Goal: Task Accomplishment & Management: Manage account settings

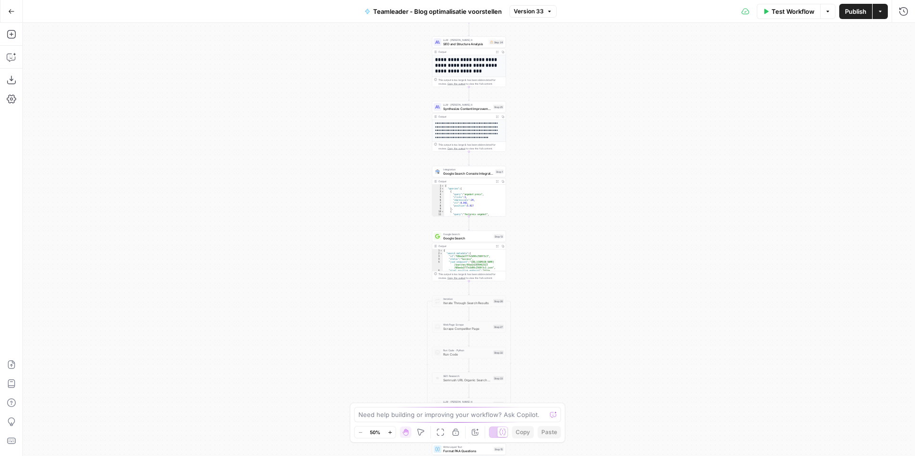
click at [13, 5] on button "Go Back" at bounding box center [11, 11] width 17 height 17
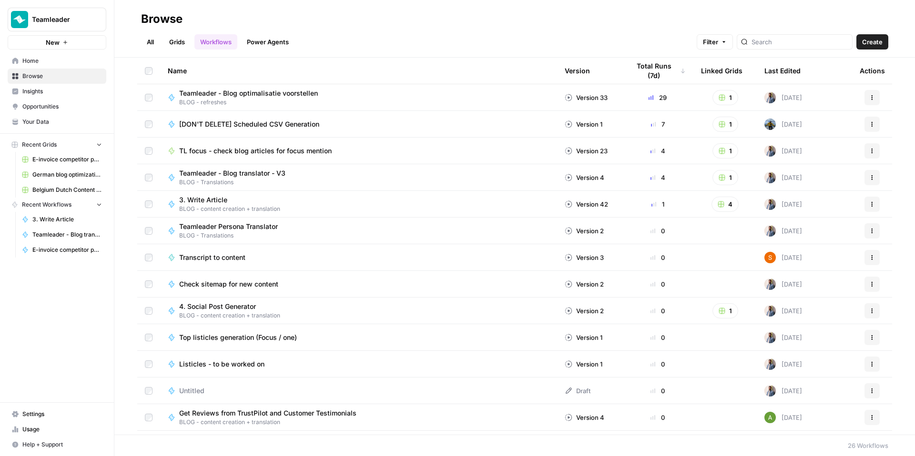
click at [68, 124] on span "Your Data" at bounding box center [62, 122] width 80 height 9
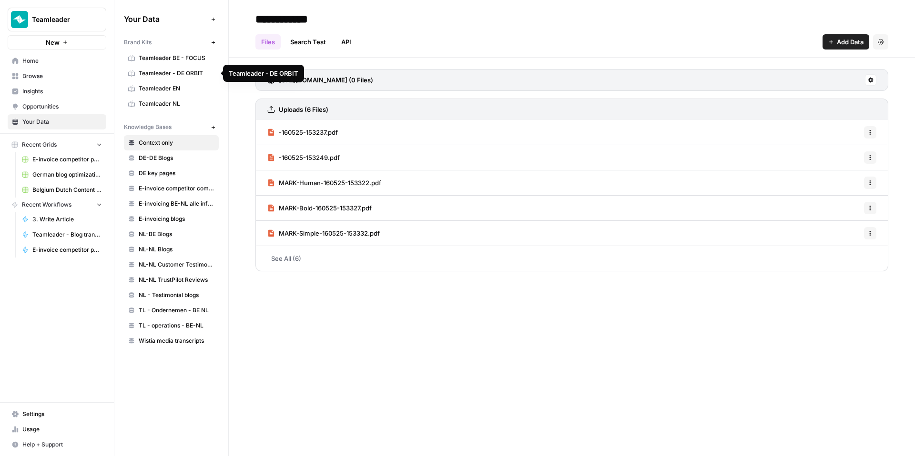
click at [187, 78] on link "Teamleader - DE ORBIT" at bounding box center [171, 73] width 95 height 15
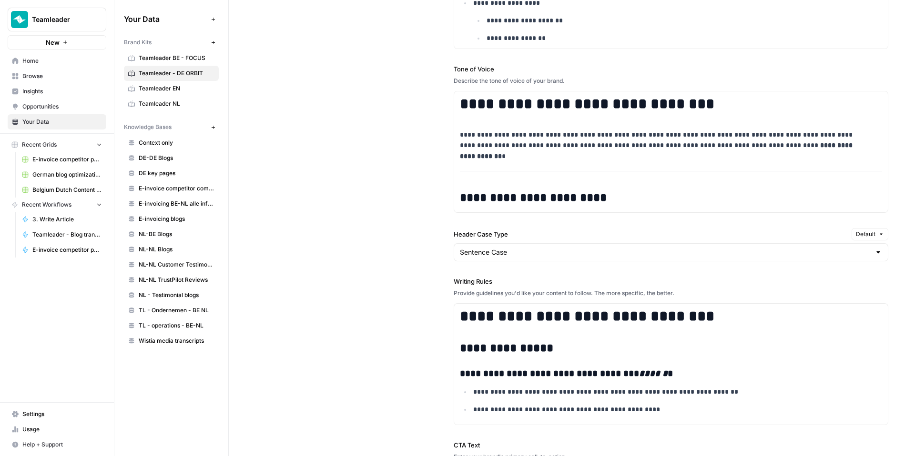
scroll to position [782, 0]
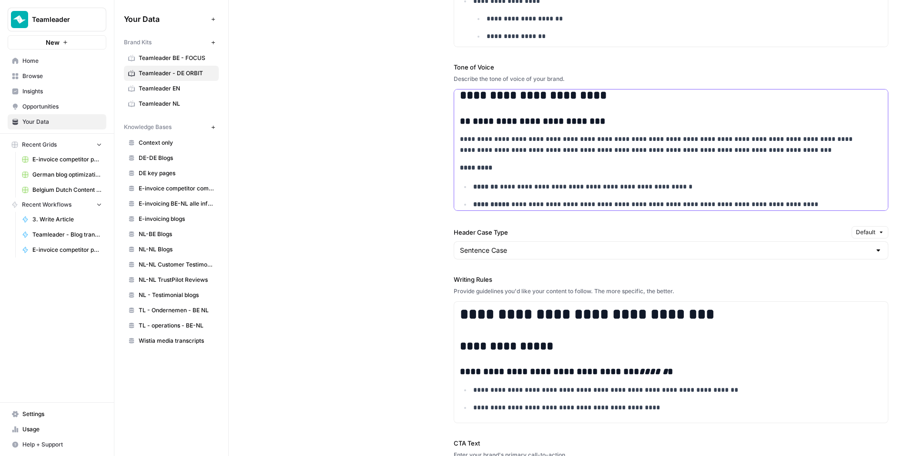
scroll to position [118, 0]
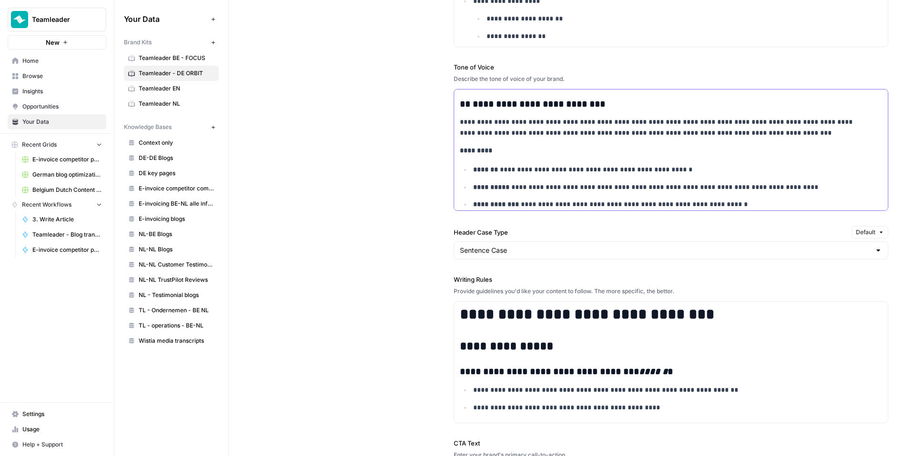
click at [477, 108] on strong "**********" at bounding box center [539, 104] width 132 height 9
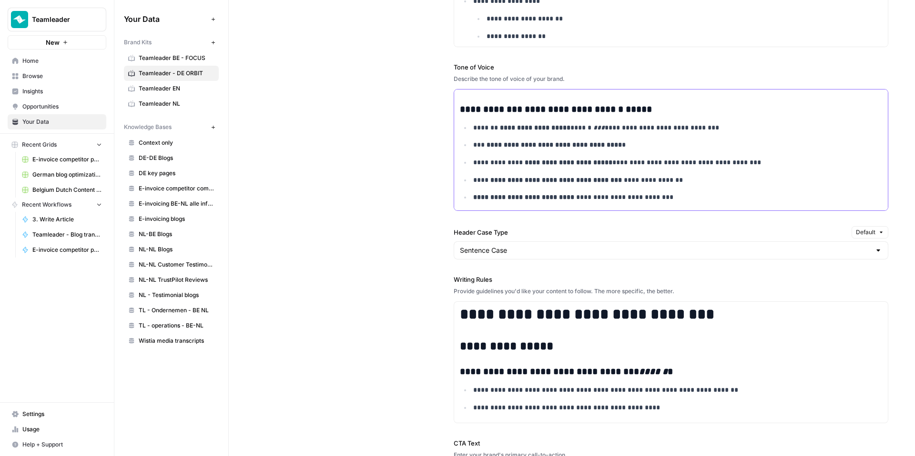
scroll to position [851, 0]
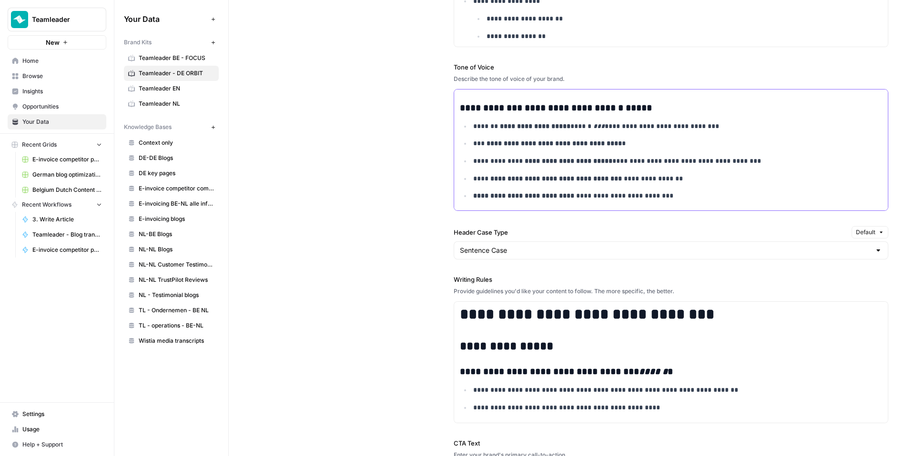
click at [541, 128] on strong "**********" at bounding box center [535, 126] width 71 height 7
click at [556, 130] on strong "**********" at bounding box center [535, 126] width 71 height 7
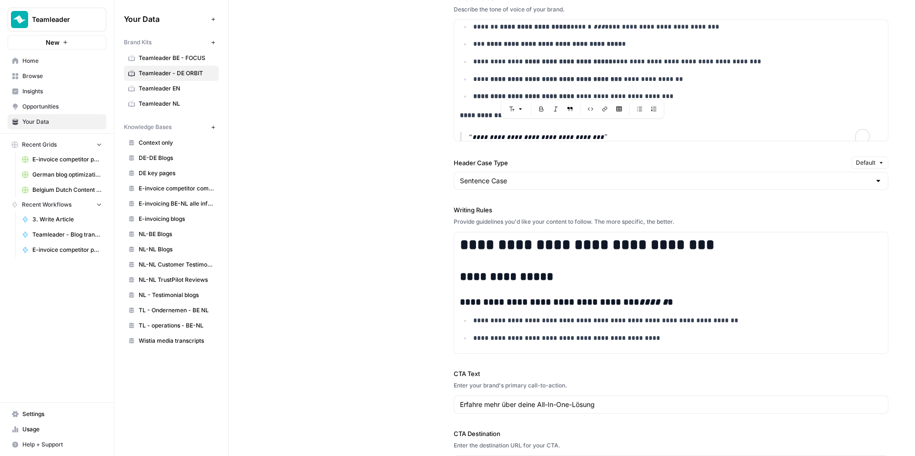
click at [490, 164] on label "Header Case Type" at bounding box center [650, 163] width 394 height 10
click at [490, 176] on input "Sentence Case" at bounding box center [665, 181] width 411 height 10
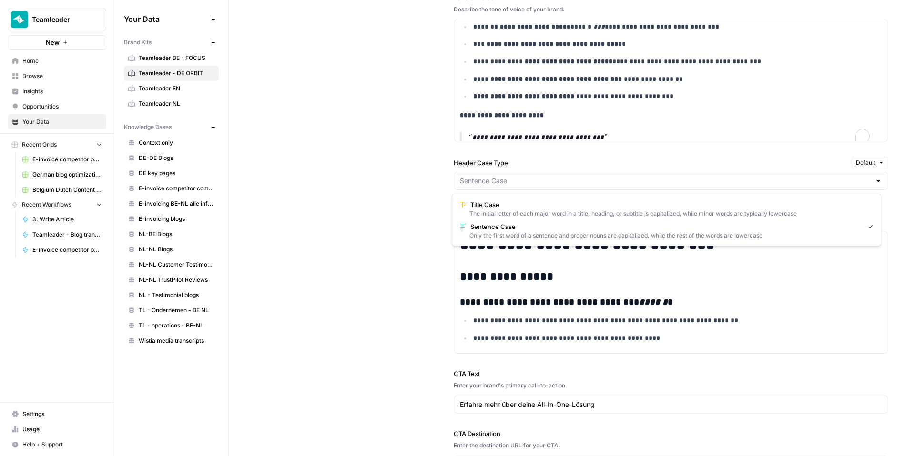
type input "Sentence Case"
click at [389, 160] on div "**********" at bounding box center [571, 152] width 633 height 684
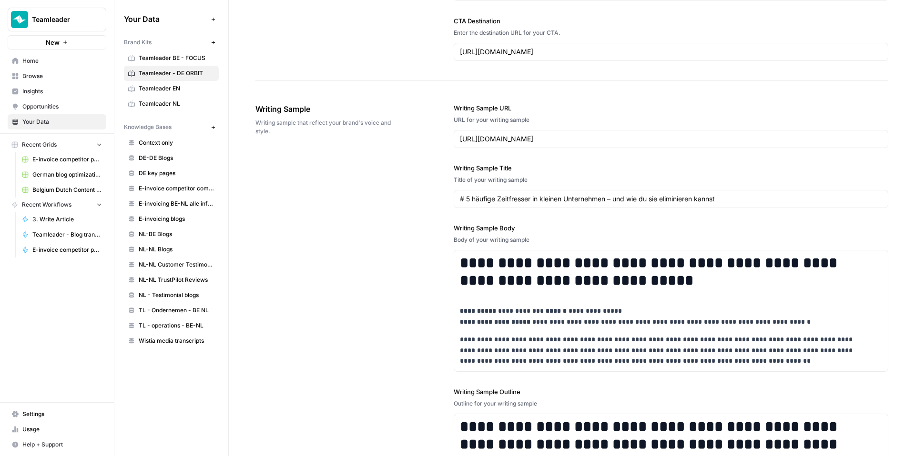
scroll to position [1269, 0]
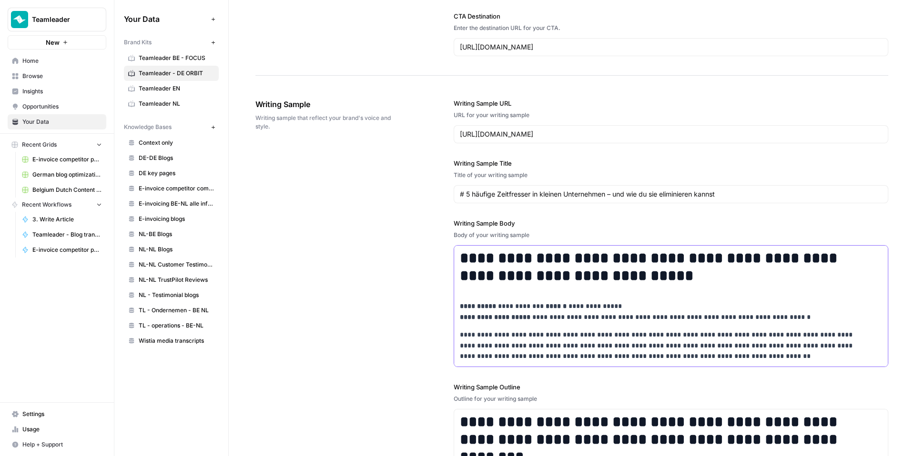
click at [534, 264] on h1 "**********" at bounding box center [665, 267] width 410 height 35
click at [626, 273] on h1 "**********" at bounding box center [665, 267] width 410 height 35
click at [579, 135] on input "[URL][DOMAIN_NAME]" at bounding box center [671, 135] width 422 height 10
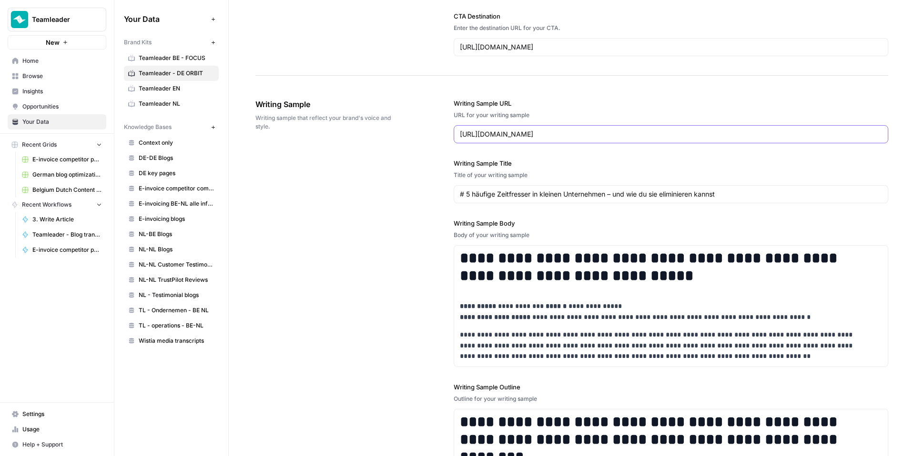
click at [579, 135] on input "[URL][DOMAIN_NAME]" at bounding box center [671, 135] width 422 height 10
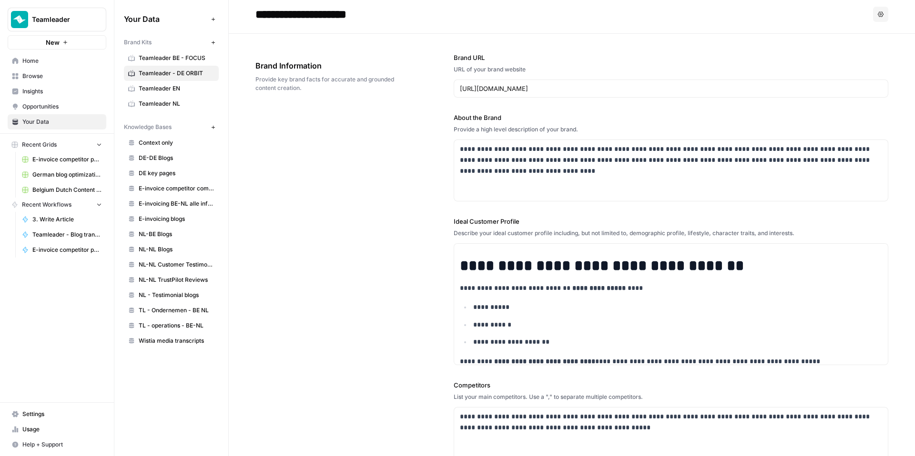
scroll to position [0, 0]
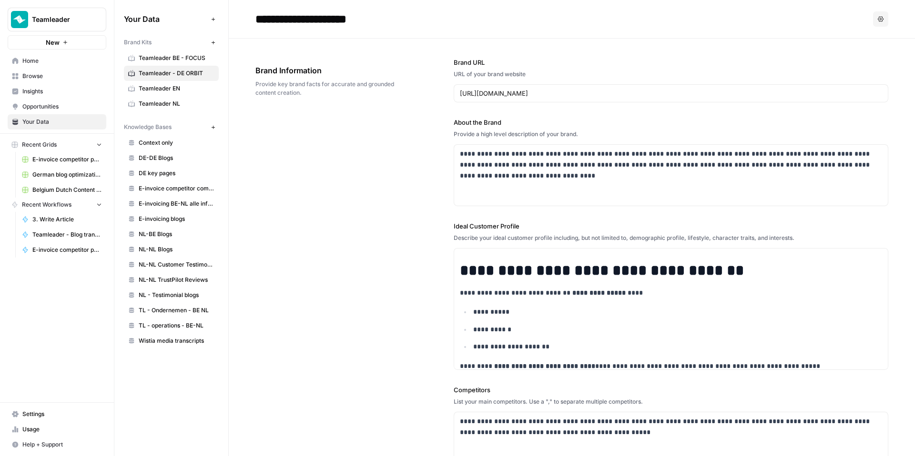
click at [413, 189] on div "**********" at bounding box center [571, 348] width 633 height 619
click at [42, 79] on span "Browse" at bounding box center [62, 76] width 80 height 9
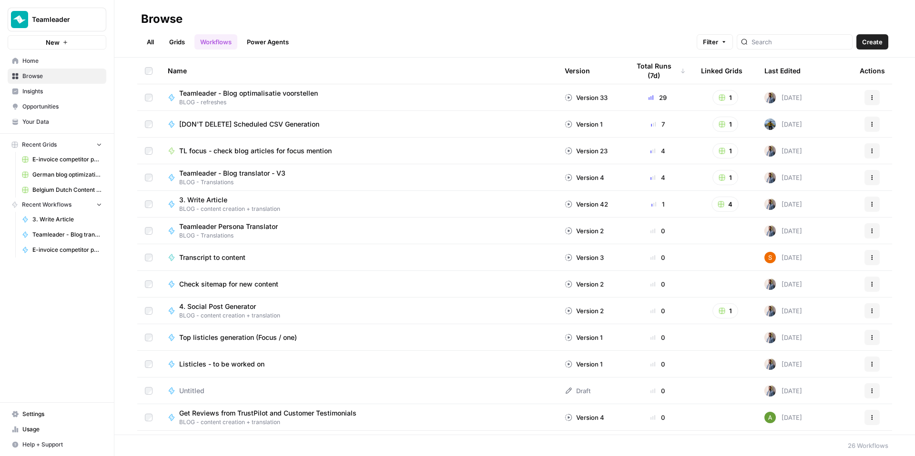
click at [53, 66] on link "Home" at bounding box center [57, 60] width 99 height 15
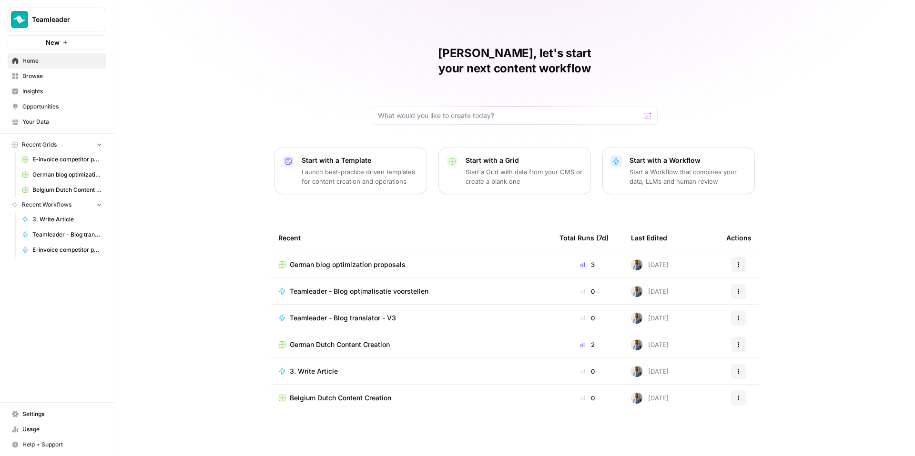
click at [332, 252] on td "German blog optimization proposals" at bounding box center [411, 265] width 281 height 26
click at [332, 260] on span "German blog optimization proposals" at bounding box center [348, 265] width 116 height 10
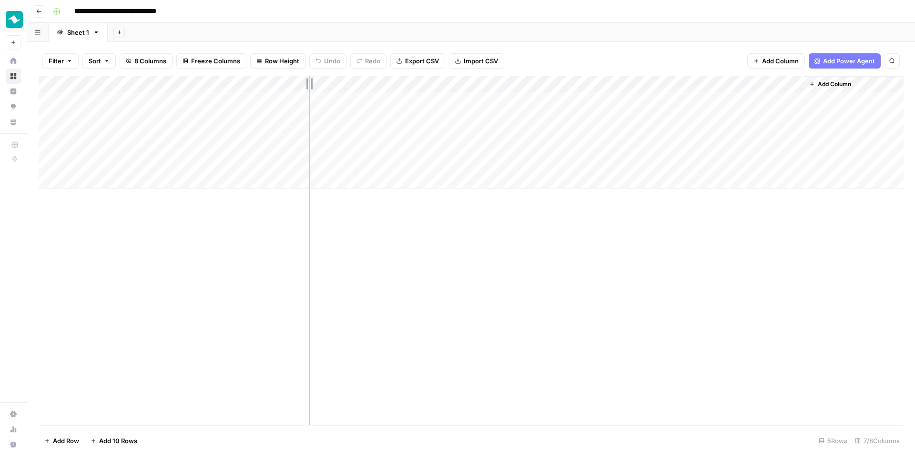
drag, startPoint x: 238, startPoint y: 85, endPoint x: 312, endPoint y: 89, distance: 73.9
click at [312, 89] on div "Add Column" at bounding box center [471, 132] width 865 height 112
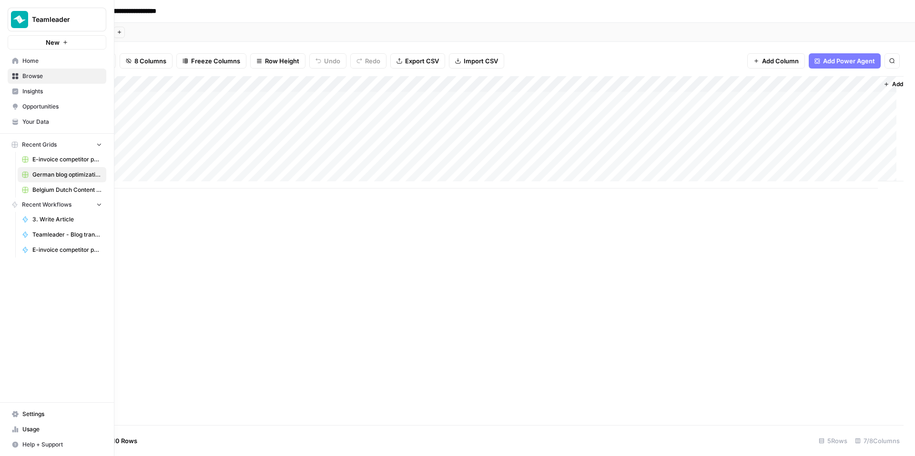
click at [55, 81] on link "Browse" at bounding box center [57, 76] width 99 height 15
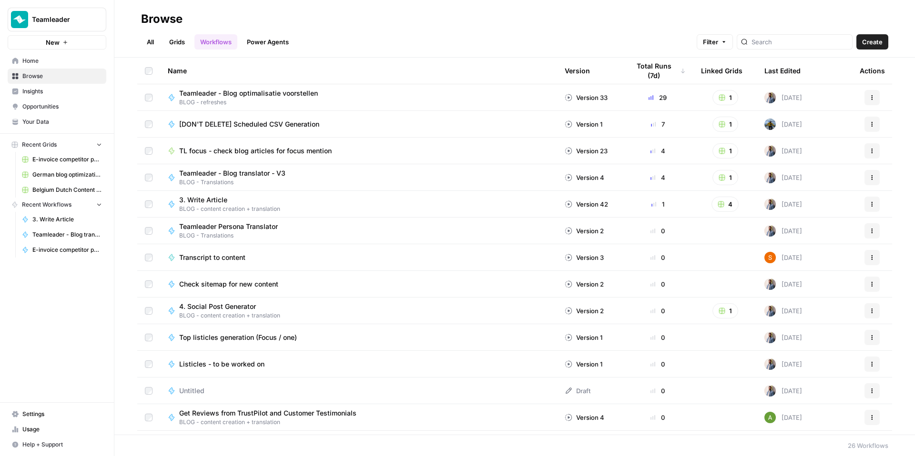
drag, startPoint x: 178, startPoint y: 43, endPoint x: 314, endPoint y: 40, distance: 136.7
click at [178, 42] on link "Grids" at bounding box center [176, 41] width 27 height 15
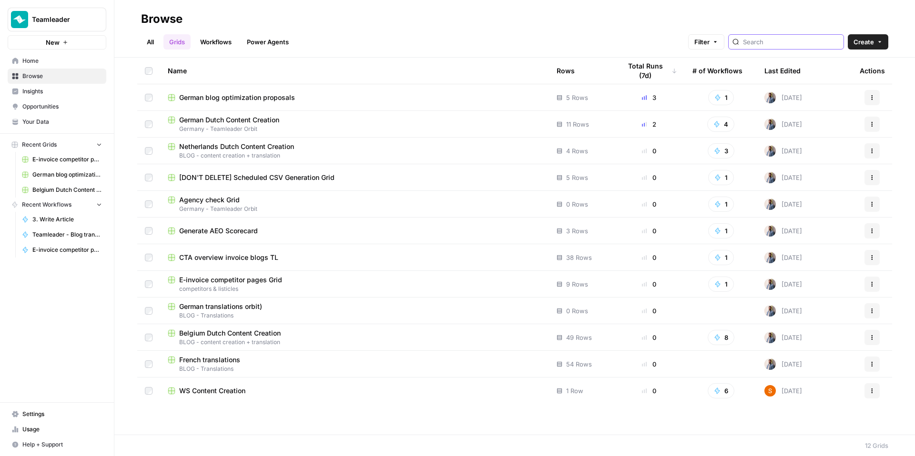
click at [786, 42] on input "search" at bounding box center [791, 42] width 97 height 10
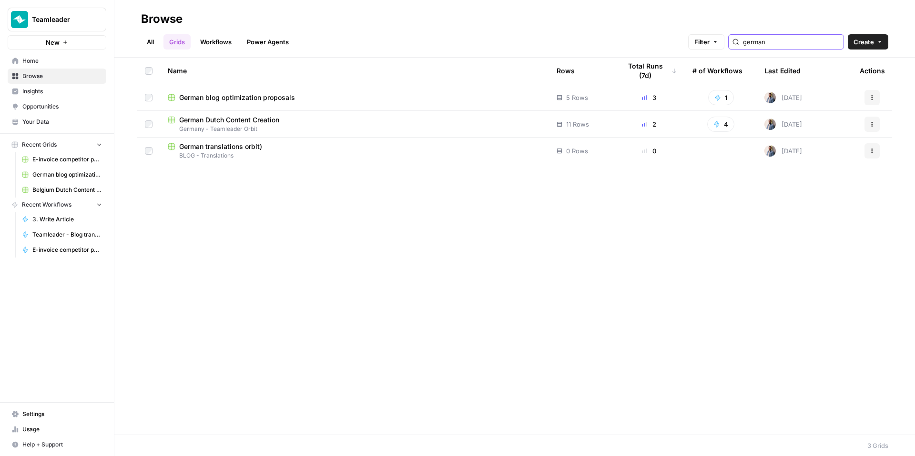
type input "german"
click at [279, 119] on span "German Dutch Content Creation" at bounding box center [229, 120] width 100 height 10
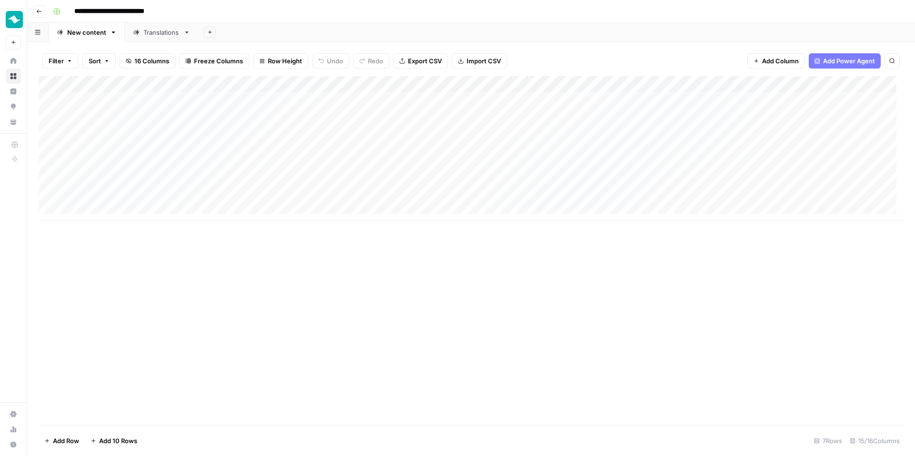
click at [158, 35] on div "Translations" at bounding box center [161, 33] width 36 height 10
click at [181, 100] on div "Add Column" at bounding box center [471, 124] width 865 height 96
click at [182, 98] on textarea "**********" at bounding box center [148, 100] width 154 height 13
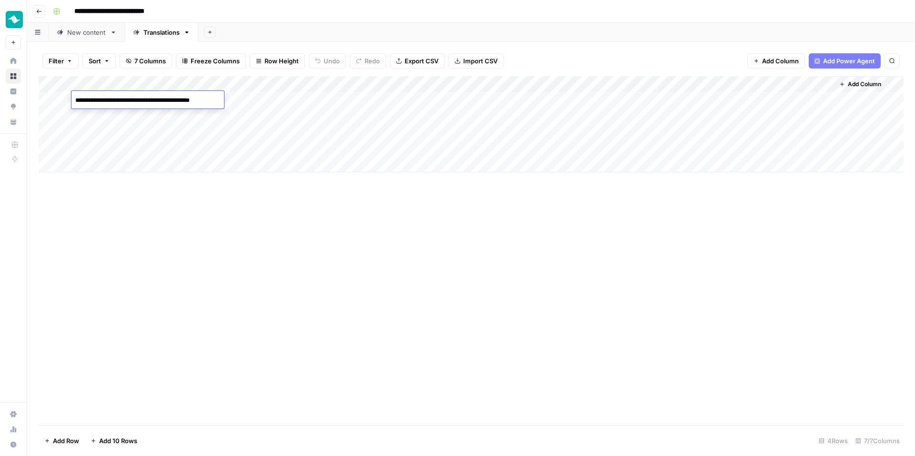
click at [182, 98] on textarea "**********" at bounding box center [148, 100] width 154 height 13
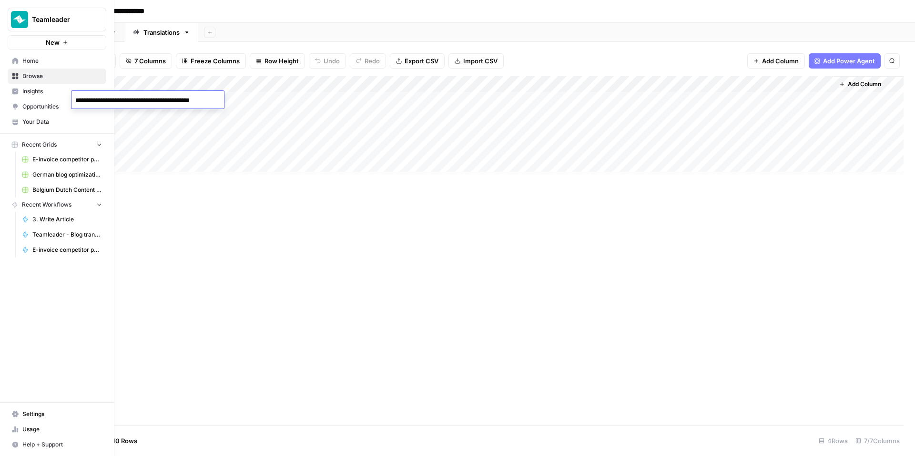
click at [45, 415] on span "Settings" at bounding box center [62, 414] width 80 height 9
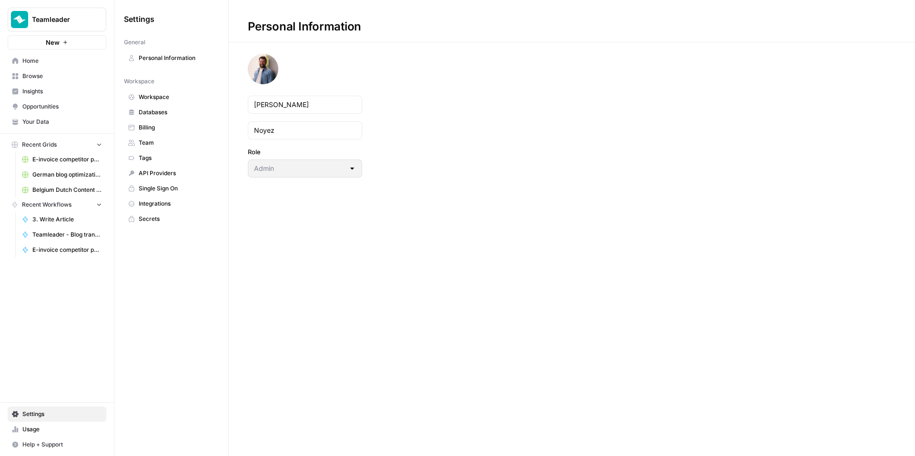
click at [166, 144] on span "Team" at bounding box center [177, 143] width 76 height 9
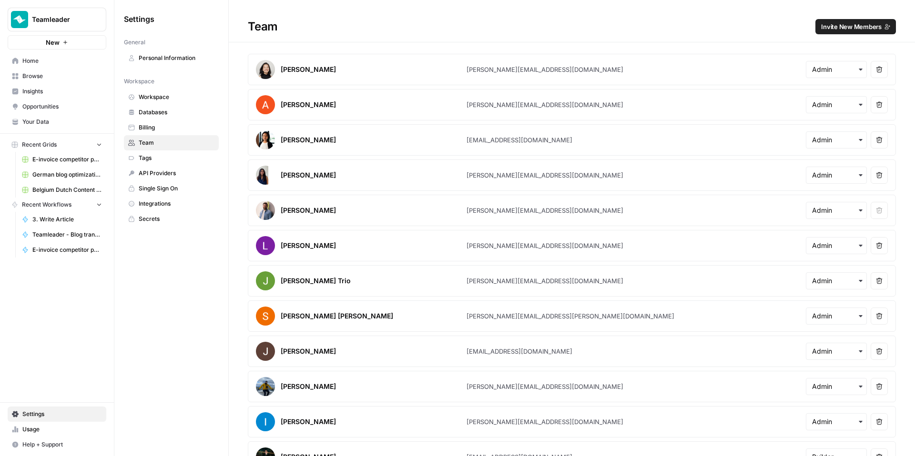
click at [823, 31] on button "Invite New Members" at bounding box center [855, 26] width 81 height 15
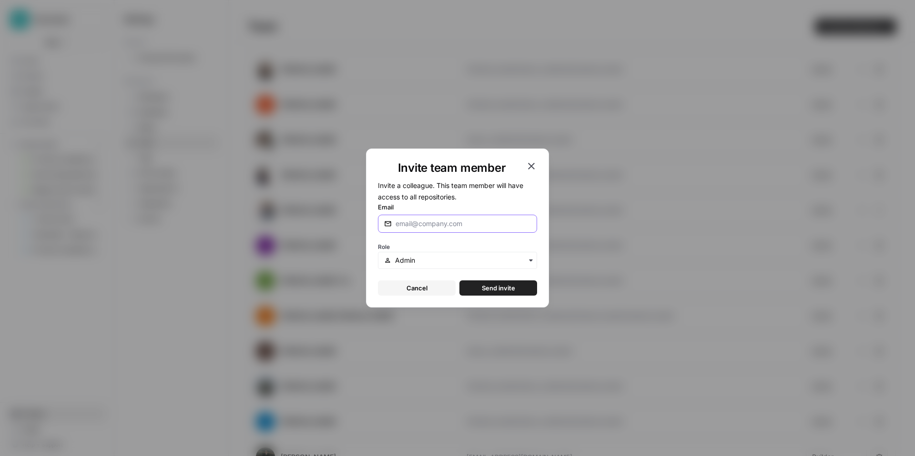
click at [440, 227] on input "Email" at bounding box center [460, 224] width 131 height 10
paste input "[PERSON_NAME][EMAIL_ADDRESS][DOMAIN_NAME]"
type input "[PERSON_NAME][EMAIL_ADDRESS][DOMAIN_NAME]"
click at [451, 271] on form "Invite a colleague. This team member will have access to all repositories. Emai…" at bounding box center [457, 238] width 159 height 116
click at [452, 266] on div "button" at bounding box center [457, 260] width 159 height 17
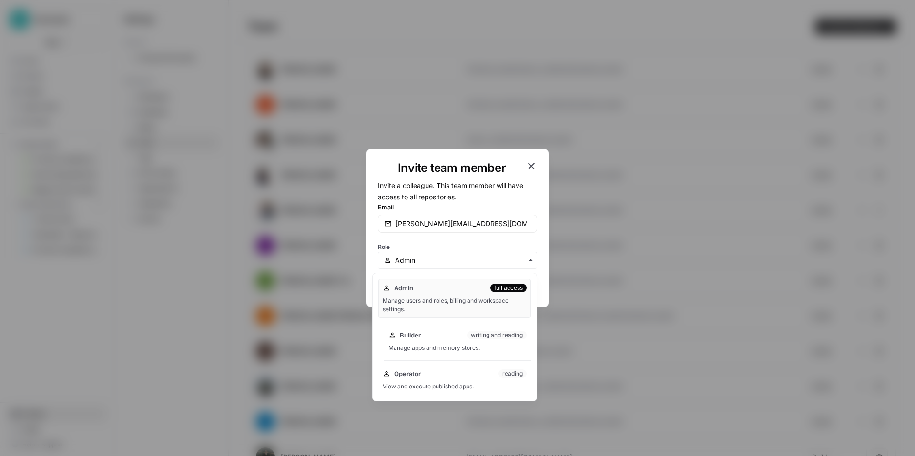
click at [437, 342] on div "Builder writing and reading Manage apps and memory stores." at bounding box center [457, 341] width 147 height 30
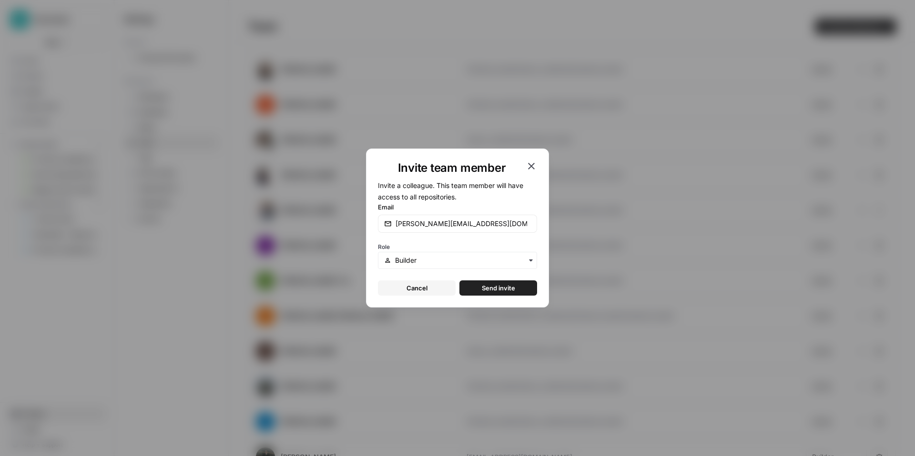
click at [507, 286] on span "Send invite" at bounding box center [498, 288] width 33 height 10
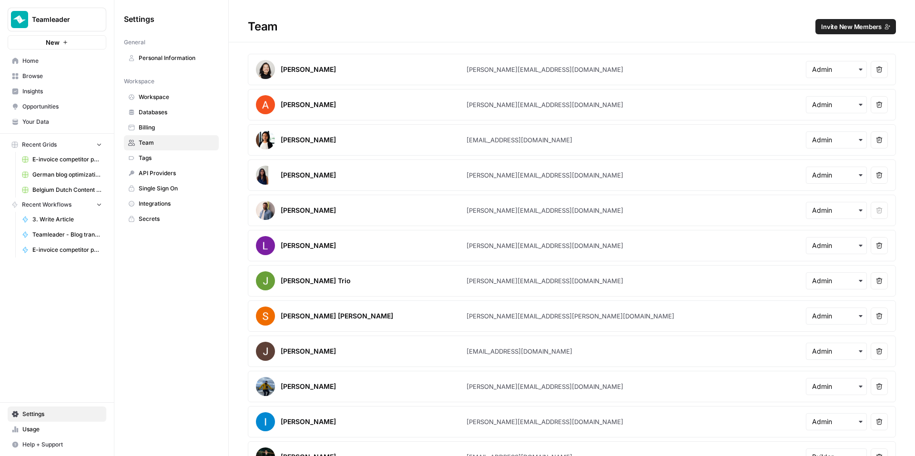
click at [866, 25] on span "Invite New Members" at bounding box center [851, 27] width 60 height 10
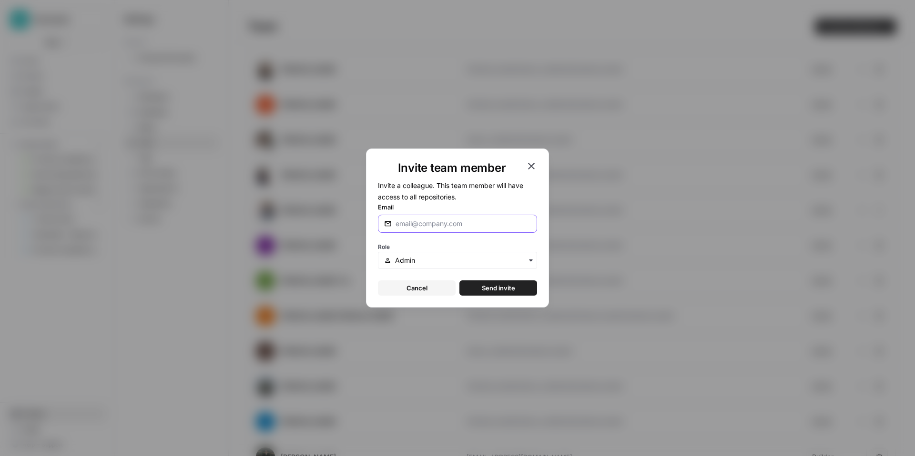
click at [461, 219] on input "Email" at bounding box center [460, 224] width 131 height 10
paste input "[PERSON_NAME][EMAIL_ADDRESS][DOMAIN_NAME]"
type input "[PERSON_NAME][EMAIL_ADDRESS][DOMAIN_NAME]"
click at [463, 262] on input "text" at bounding box center [463, 261] width 136 height 10
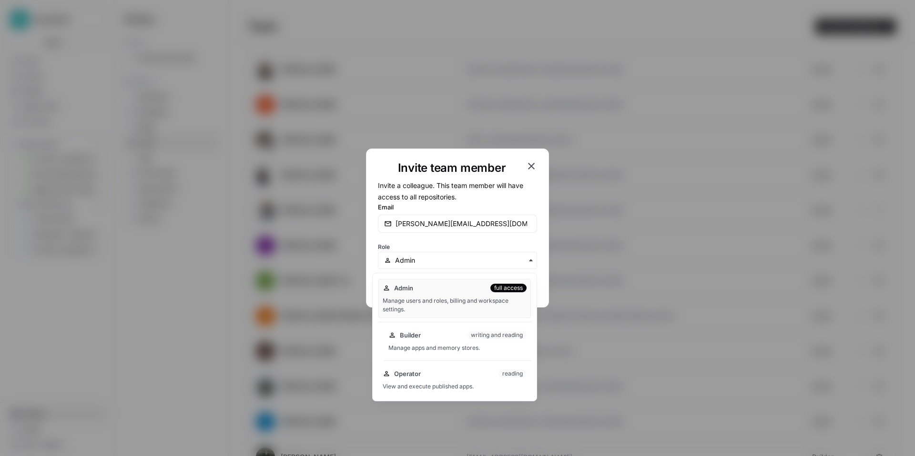
click at [474, 337] on div "writing and reading" at bounding box center [497, 335] width 60 height 9
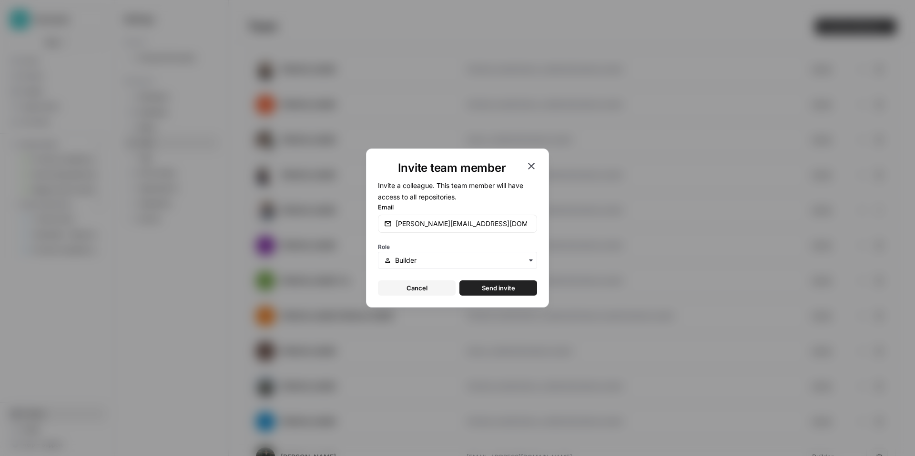
click at [498, 289] on span "Send invite" at bounding box center [498, 288] width 33 height 10
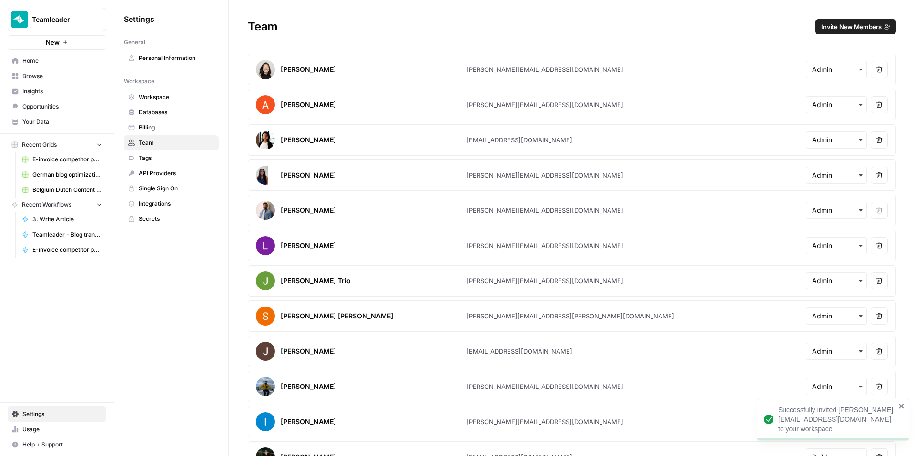
click at [53, 80] on span "Browse" at bounding box center [62, 76] width 80 height 9
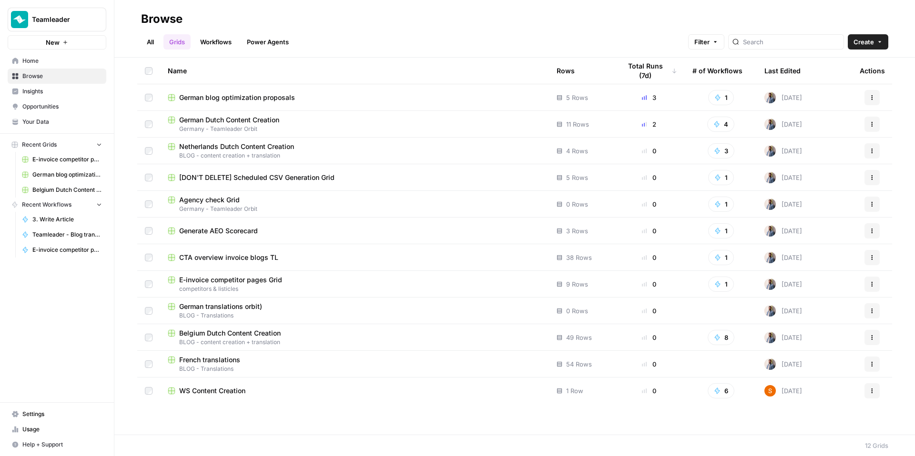
click at [220, 40] on link "Workflows" at bounding box center [215, 41] width 43 height 15
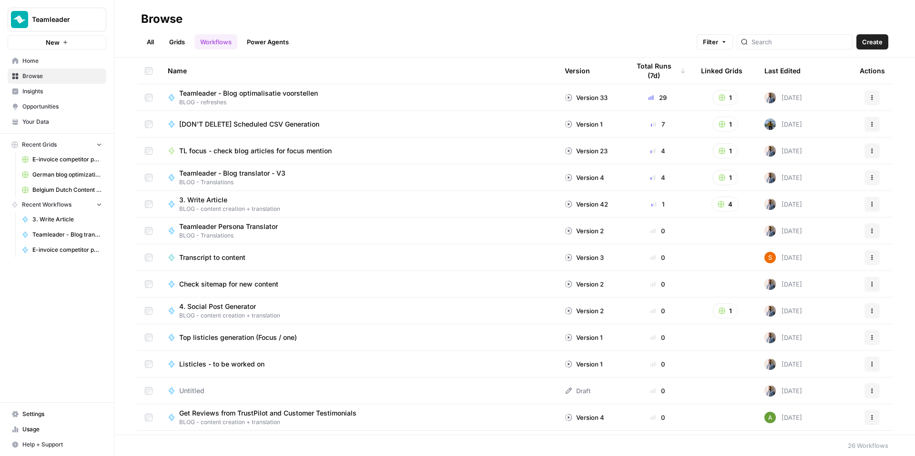
click at [256, 173] on span "Teamleader - Blog translator - V3" at bounding box center [232, 174] width 106 height 10
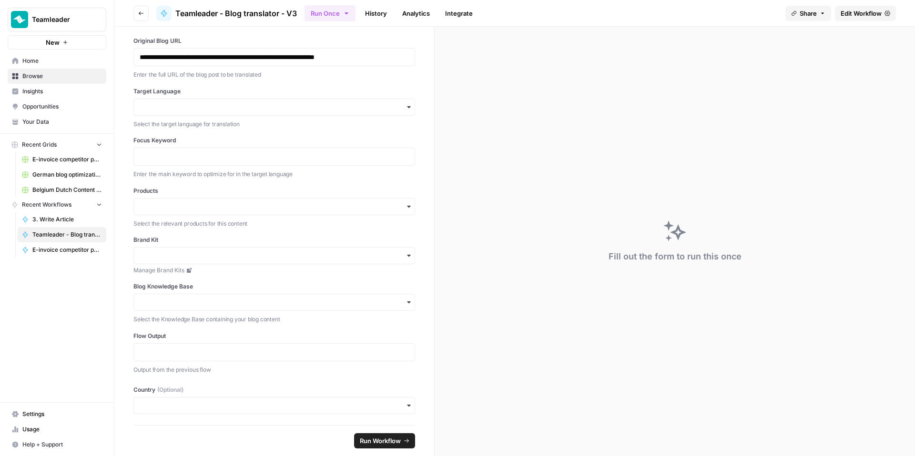
scroll to position [10, 0]
click at [339, 293] on div "button" at bounding box center [274, 301] width 282 height 17
click at [844, 9] on span "Edit Workflow" at bounding box center [860, 14] width 41 height 10
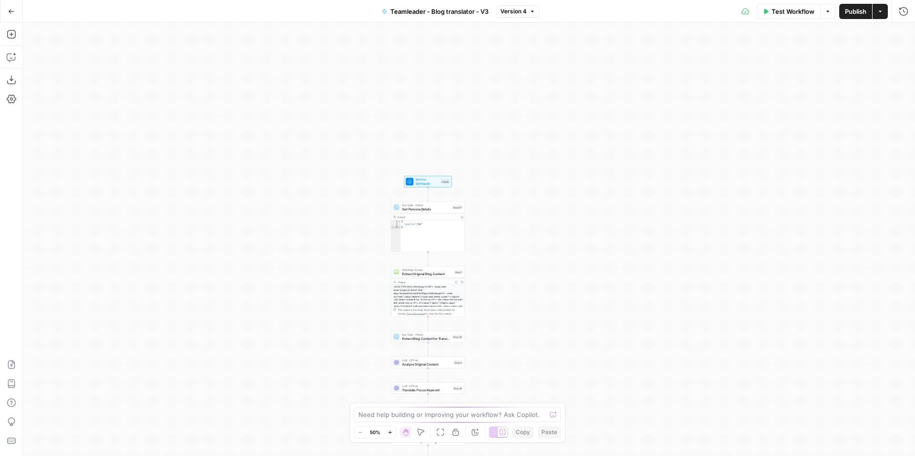
drag, startPoint x: 595, startPoint y: 86, endPoint x: 565, endPoint y: 277, distance: 193.4
click at [565, 277] on div "Workflow Set Inputs Inputs Run Code · Python Get Persona Details Step 67 Output…" at bounding box center [469, 239] width 892 height 433
click at [534, 181] on div "Workflow Set Inputs Inputs Run Code · Python Get Persona Details Step 67 Output…" at bounding box center [469, 239] width 892 height 433
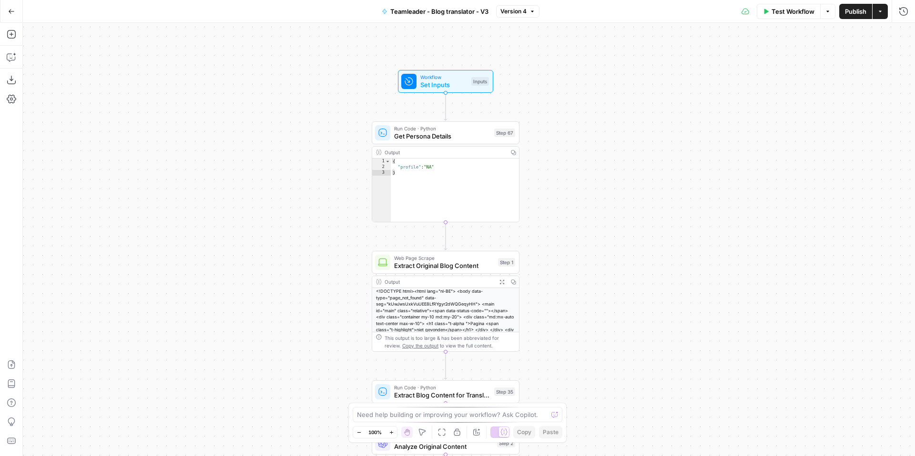
drag, startPoint x: 463, startPoint y: 232, endPoint x: 555, endPoint y: 112, distance: 151.9
click at [586, 132] on div "Workflow Set Inputs Inputs Run Code · Python Get Persona Details Step 67 Output…" at bounding box center [469, 239] width 892 height 433
click at [455, 94] on div "Workflow Set Inputs Inputs Run Code · Python Get Persona Details Step 67 Output…" at bounding box center [469, 239] width 892 height 433
click at [456, 90] on span "Set Inputs" at bounding box center [443, 86] width 47 height 10
click at [792, 370] on button "Add Field" at bounding box center [782, 373] width 217 height 15
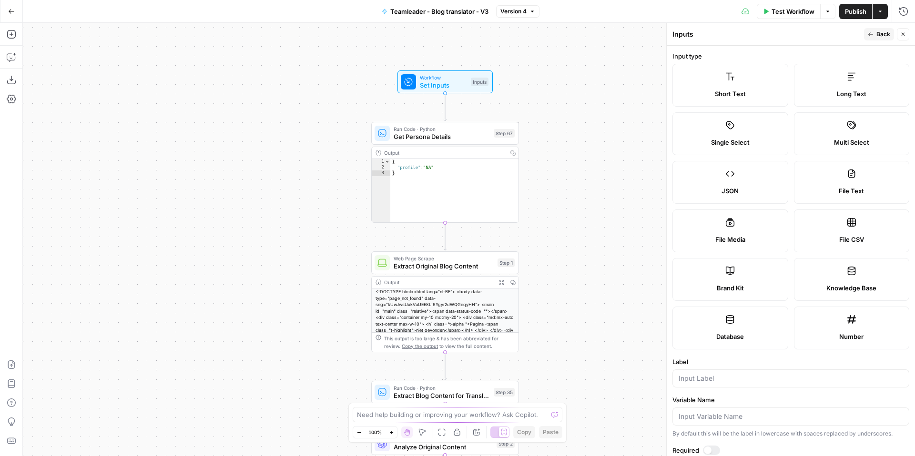
click at [750, 286] on div "Brand Kit" at bounding box center [730, 288] width 100 height 10
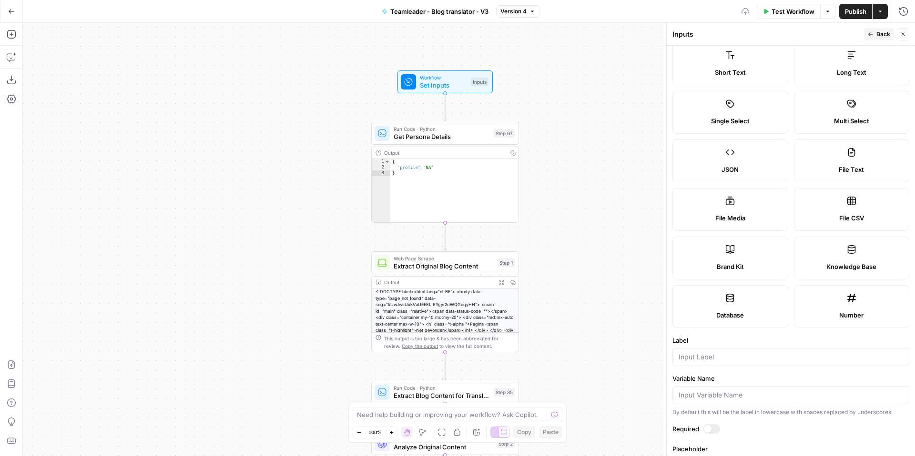
scroll to position [58, 0]
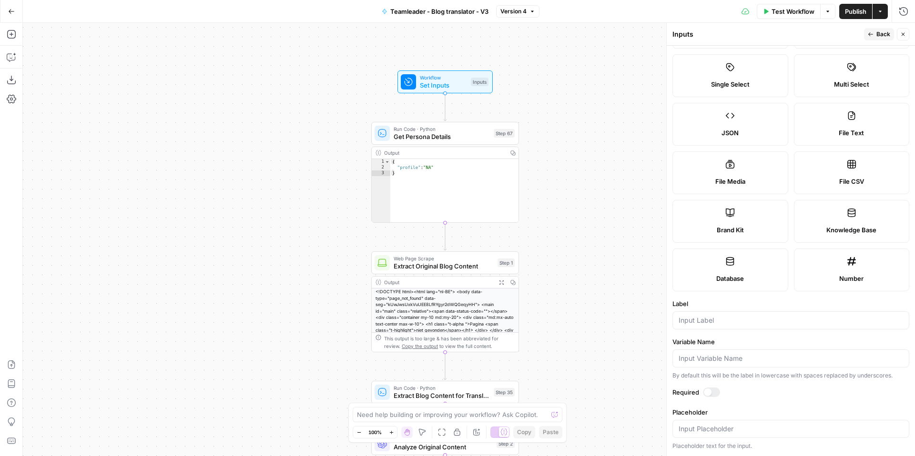
click at [704, 392] on div at bounding box center [708, 393] width 8 height 8
click at [887, 36] on span "Back" at bounding box center [883, 34] width 14 height 9
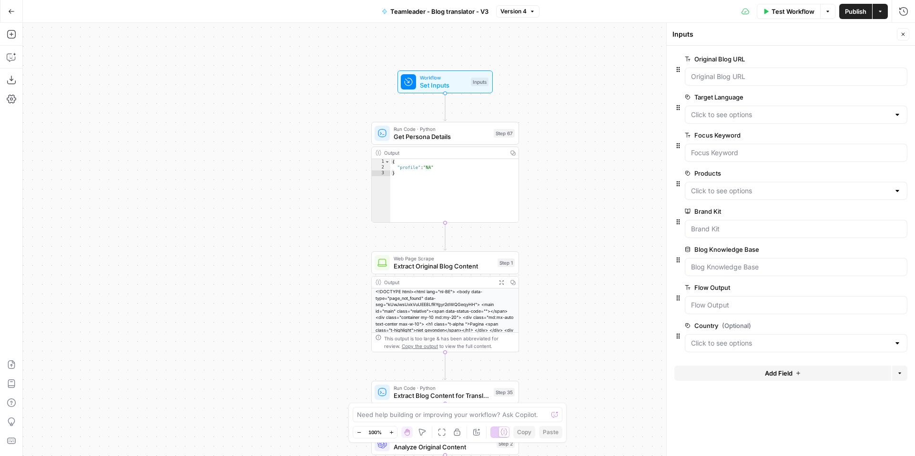
click at [795, 373] on icon "button" at bounding box center [798, 374] width 6 height 6
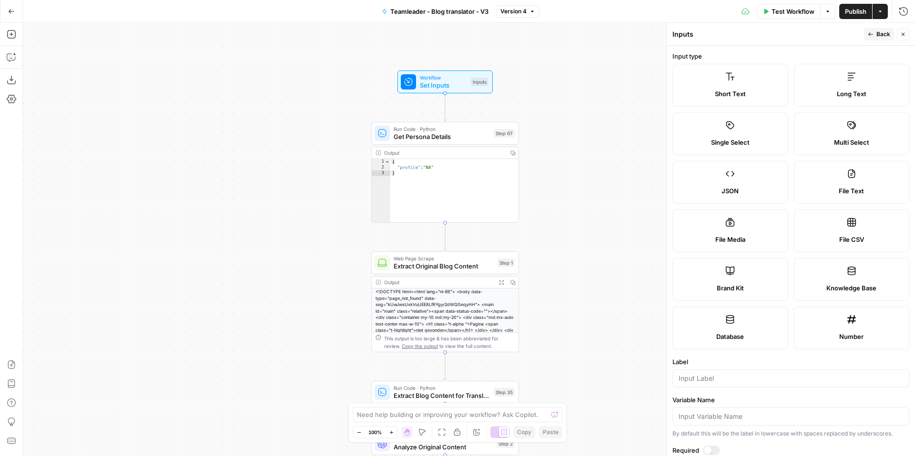
click at [731, 264] on label "Brand Kit" at bounding box center [730, 279] width 116 height 43
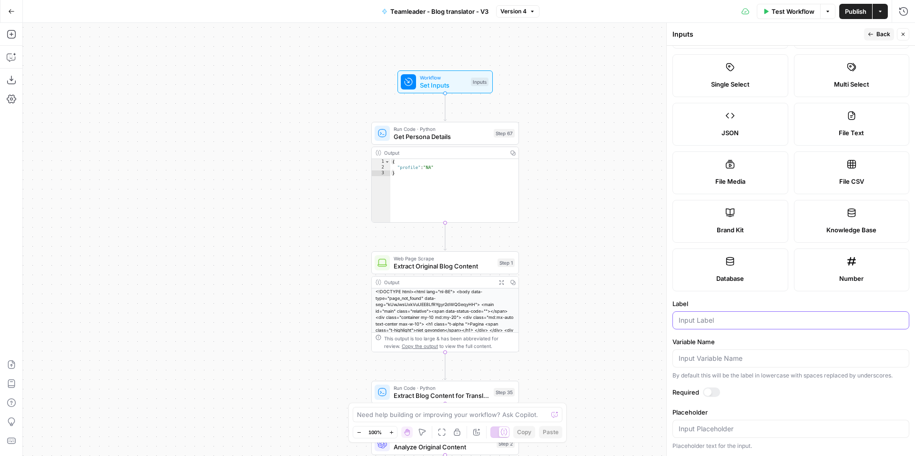
click at [712, 317] on input "Label" at bounding box center [790, 321] width 224 height 10
type input "brand_kit"
click at [712, 391] on div at bounding box center [711, 393] width 17 height 10
click at [883, 31] on span "Back" at bounding box center [883, 34] width 14 height 9
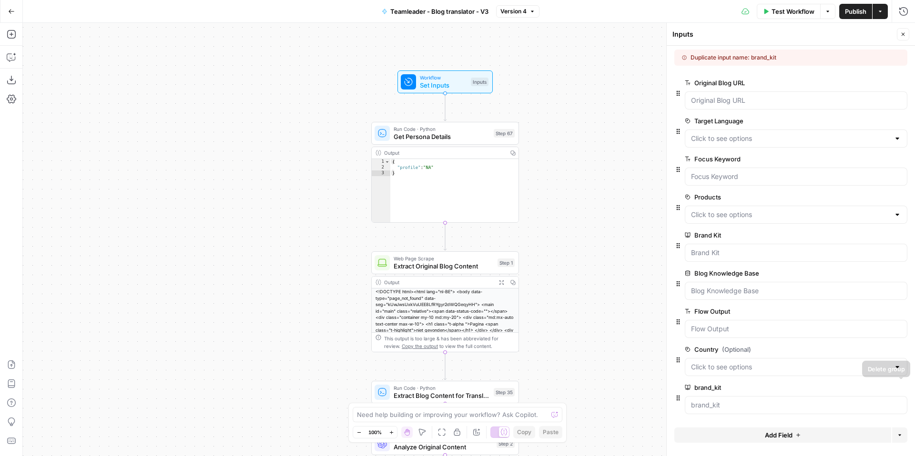
click at [898, 388] on span "Delete group" at bounding box center [898, 388] width 0 height 0
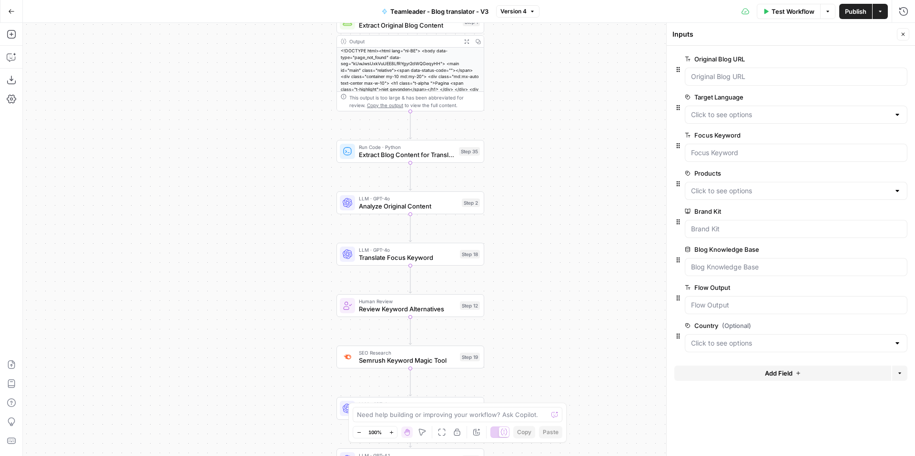
drag, startPoint x: 548, startPoint y: 256, endPoint x: 518, endPoint y: 18, distance: 240.1
click at [518, 18] on div "Go Back Teamleader - Blog translator - V3 Version 4 Test Workflow Options Publi…" at bounding box center [457, 228] width 915 height 456
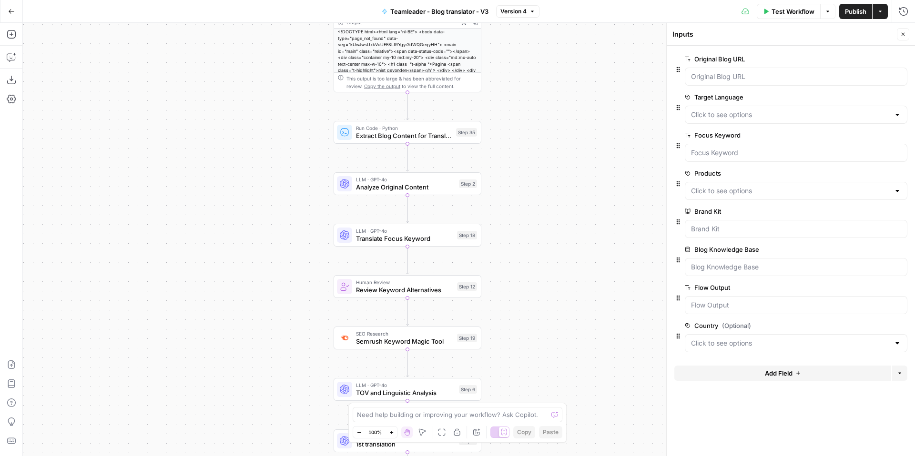
click at [427, 186] on span "Analyze Original Content" at bounding box center [405, 187] width 99 height 10
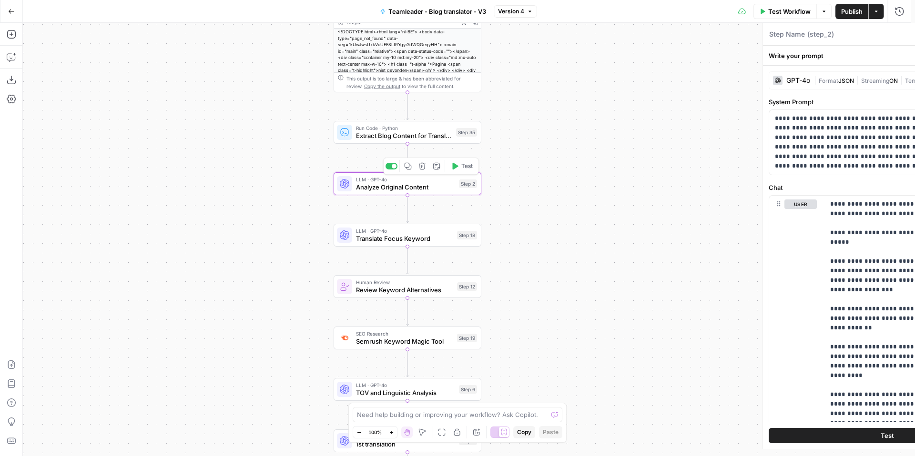
type textarea "Analyze Original Content"
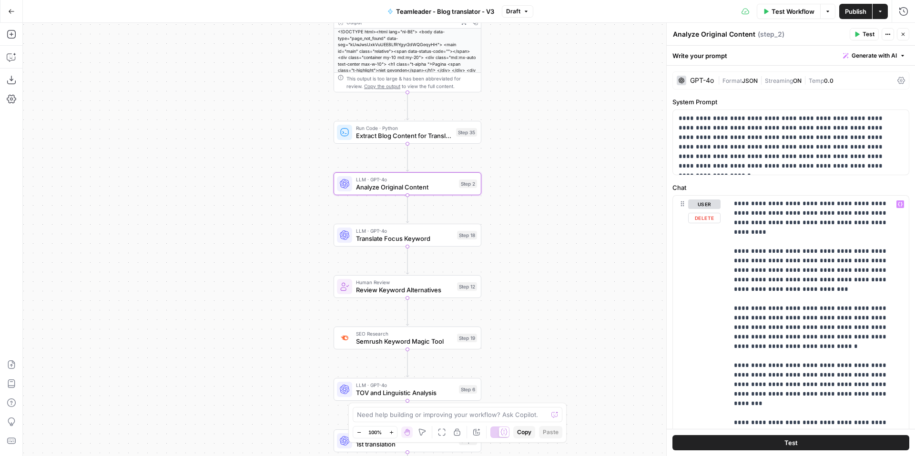
scroll to position [76, 0]
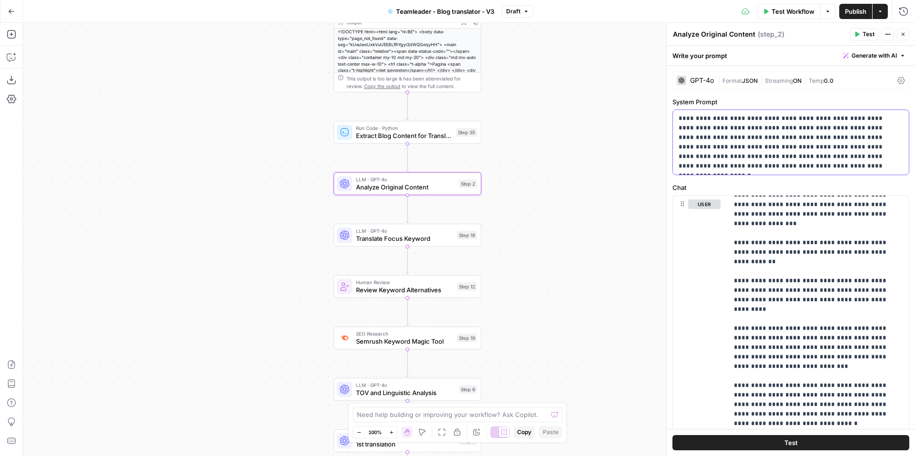
click at [805, 154] on p "**********" at bounding box center [786, 142] width 217 height 57
click at [5, 54] on button "Copilot" at bounding box center [11, 57] width 15 height 15
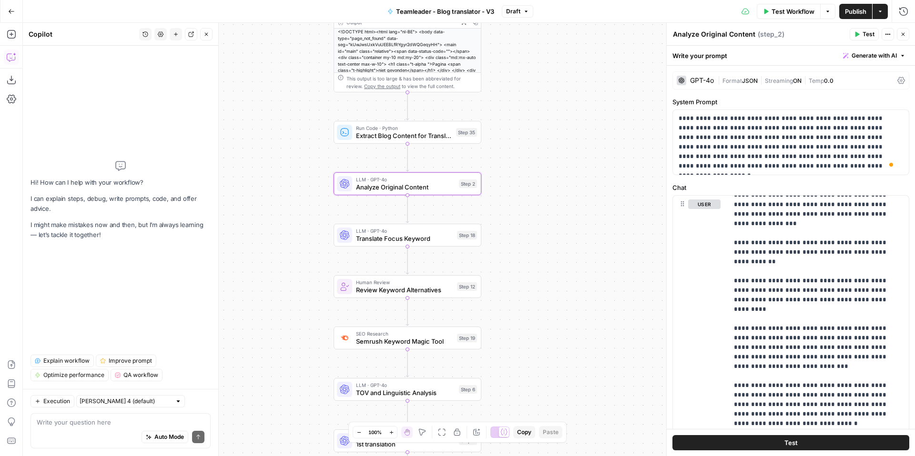
click at [108, 414] on div "Write your question here Auto Mode Send" at bounding box center [120, 430] width 180 height 35
click at [164, 440] on span "Auto Mode" at bounding box center [169, 437] width 30 height 9
click at [129, 421] on div "Auto Mode will automatically modify and execute the workflow" at bounding box center [164, 413] width 141 height 19
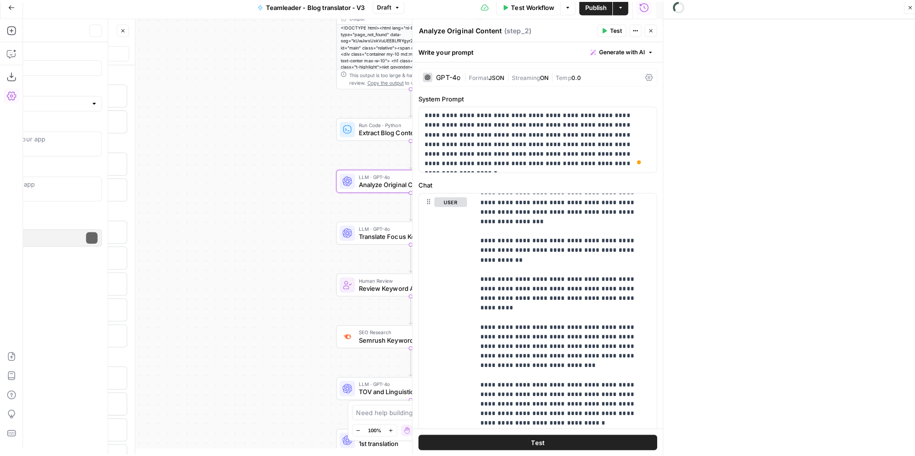
scroll to position [0, 0]
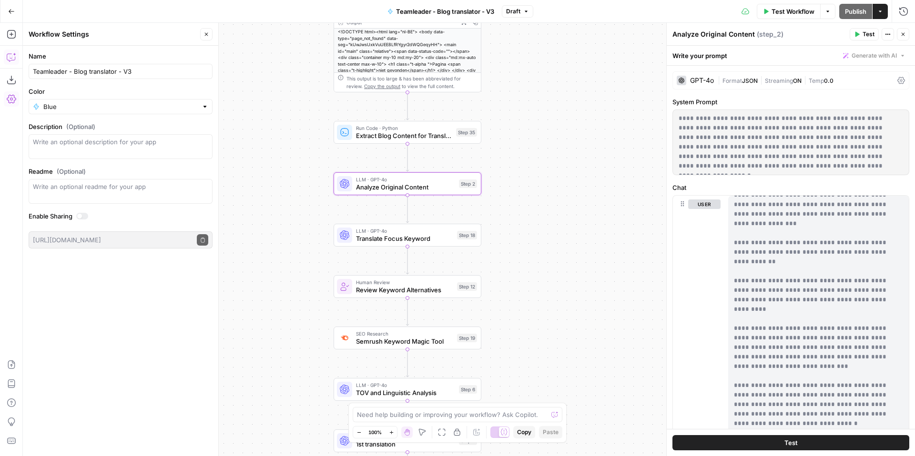
click at [5, 57] on button "Copilot" at bounding box center [11, 57] width 15 height 15
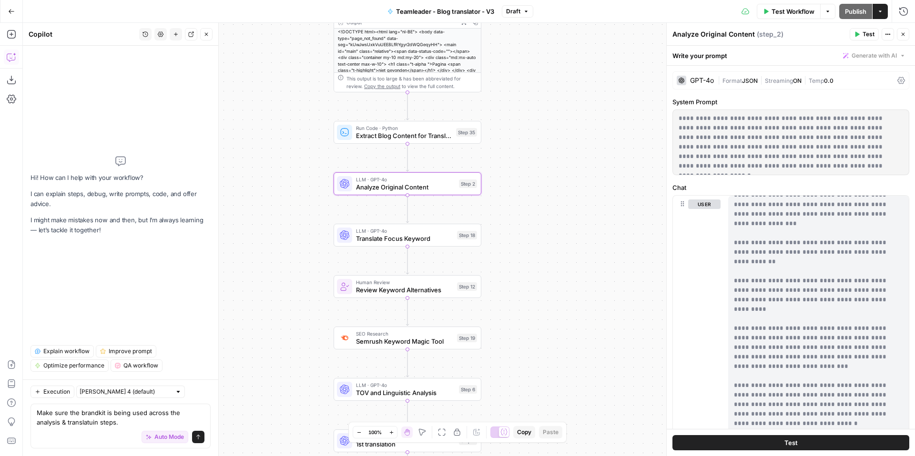
click at [69, 425] on textarea "Make sure the brandkit is being used across the analysis & translatuin steps." at bounding box center [121, 417] width 168 height 19
click at [68, 423] on textarea "Make sure the brandkit is being used across the analysis & translatuin steps." at bounding box center [121, 417] width 168 height 19
type textarea "Make sure the brandkit is being used across the analysis & translation steps."
click at [203, 439] on button "Send" at bounding box center [198, 437] width 12 height 12
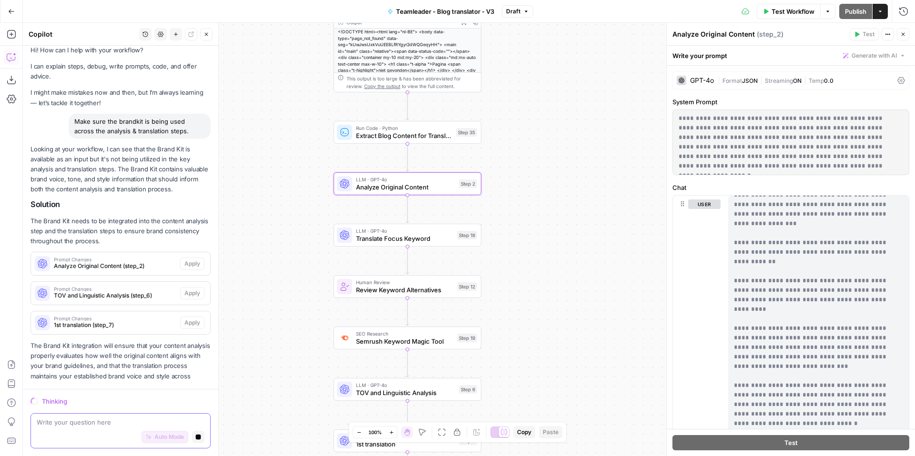
scroll to position [28, 0]
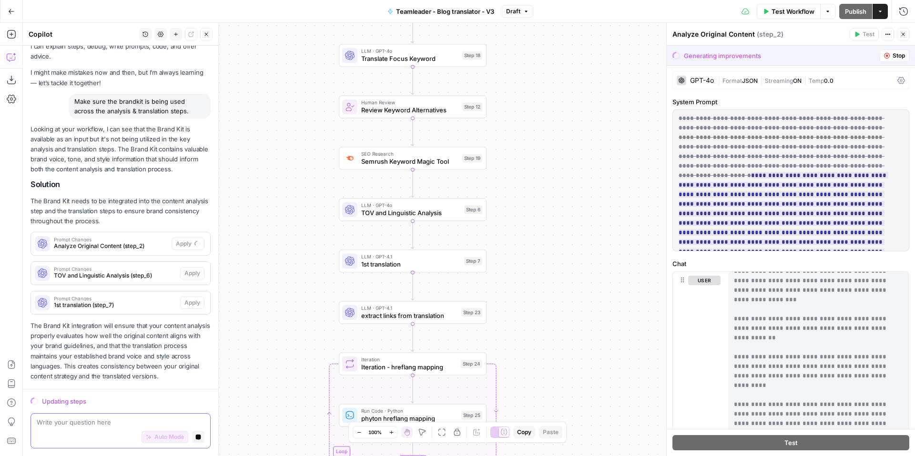
drag, startPoint x: 263, startPoint y: 280, endPoint x: 269, endPoint y: 109, distance: 171.1
click at [269, 109] on div "Workflow Set Inputs Inputs Run Code · Python Get Persona Details Step 67 Output…" at bounding box center [469, 239] width 892 height 433
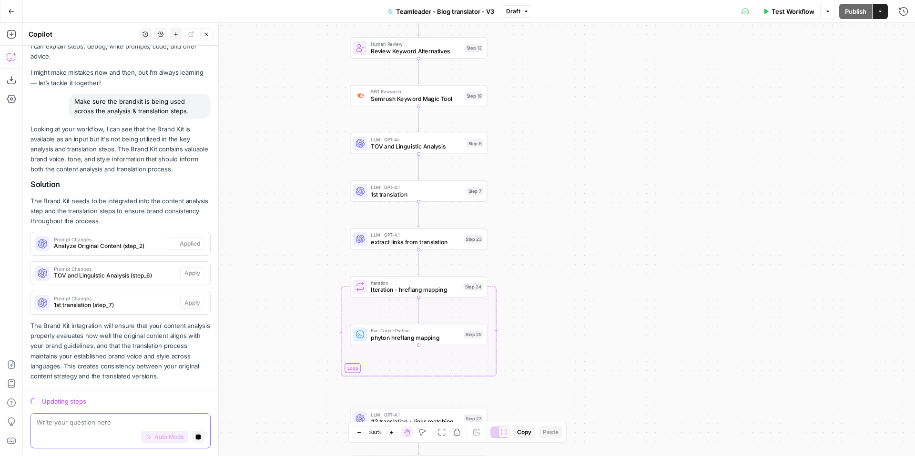
drag, startPoint x: 291, startPoint y: 220, endPoint x: 281, endPoint y: 48, distance: 172.3
click at [281, 48] on div "Workflow Set Inputs Inputs Run Code · Python Get Persona Details Step 67 Output…" at bounding box center [469, 239] width 892 height 433
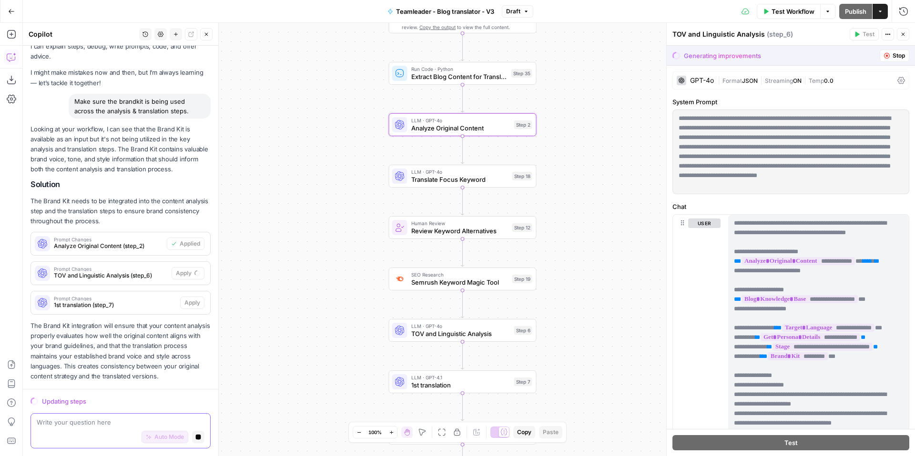
drag, startPoint x: 282, startPoint y: 222, endPoint x: 290, endPoint y: 108, distance: 115.1
click at [290, 108] on div "Workflow Set Inputs Inputs Run Code · Python Get Persona Details Step 67 Output…" at bounding box center [469, 239] width 892 height 433
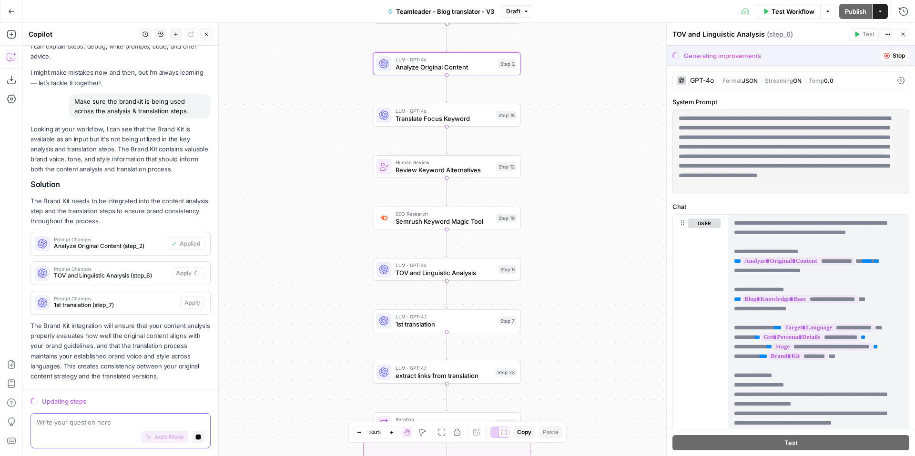
drag, startPoint x: 328, startPoint y: 270, endPoint x: 312, endPoint y: 209, distance: 63.4
click at [312, 209] on div "Workflow Set Inputs Inputs Run Code · Python Get Persona Details Step 67 Output…" at bounding box center [469, 239] width 892 height 433
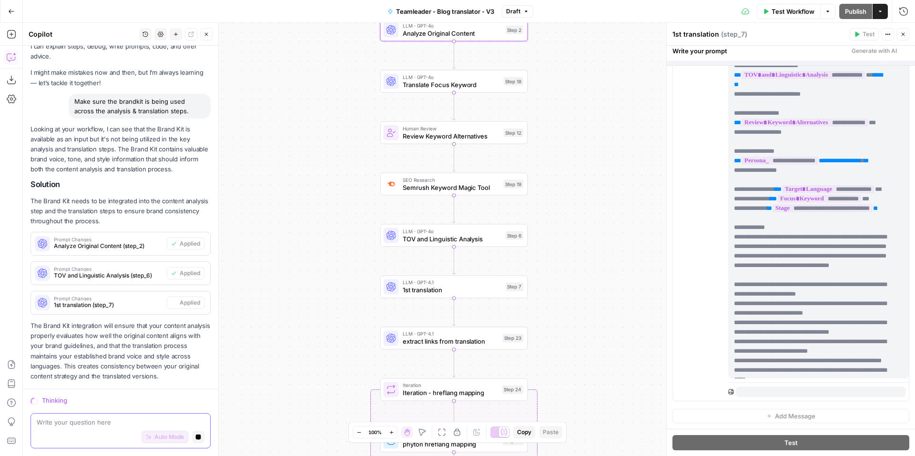
scroll to position [0, 0]
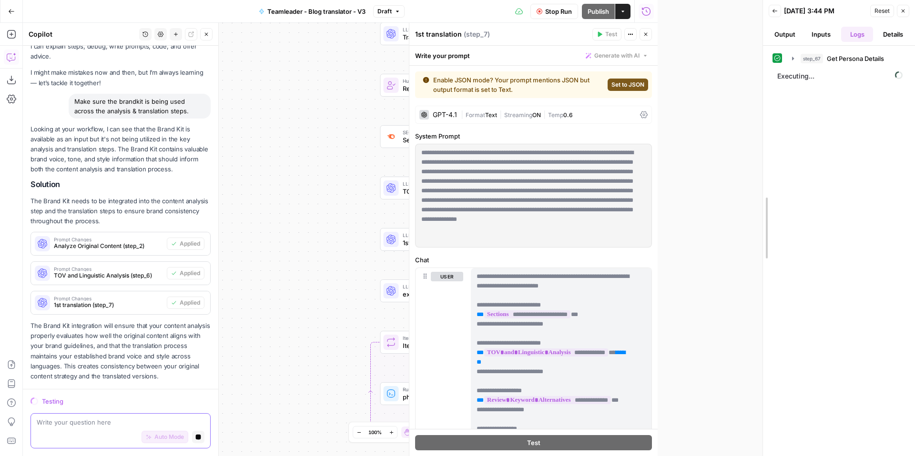
drag, startPoint x: 654, startPoint y: 183, endPoint x: 761, endPoint y: 188, distance: 106.8
click at [761, 188] on div at bounding box center [763, 228] width 10 height 456
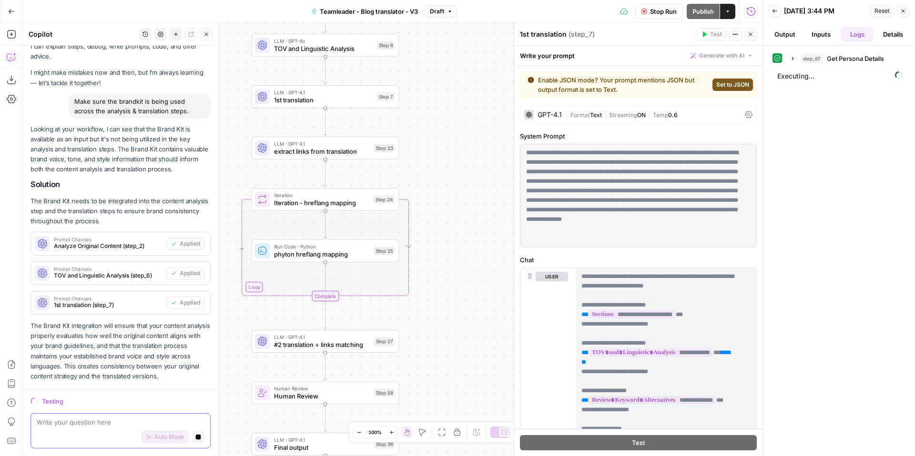
drag, startPoint x: 308, startPoint y: 236, endPoint x: 322, endPoint y: 33, distance: 203.0
click at [197, 59] on body "Teamleader New Home Browse Insights Opportunities Your Data Recent Grids E-invo…" at bounding box center [457, 228] width 915 height 456
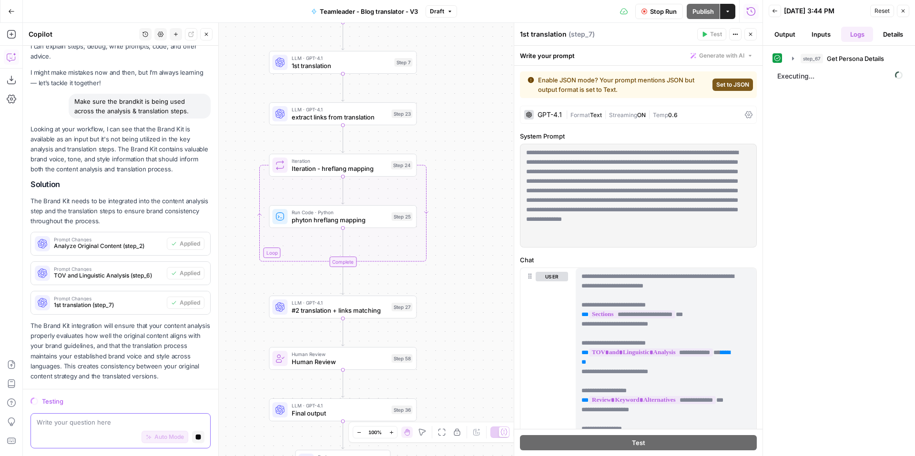
click at [671, 12] on span "Stop Run" at bounding box center [663, 12] width 27 height 10
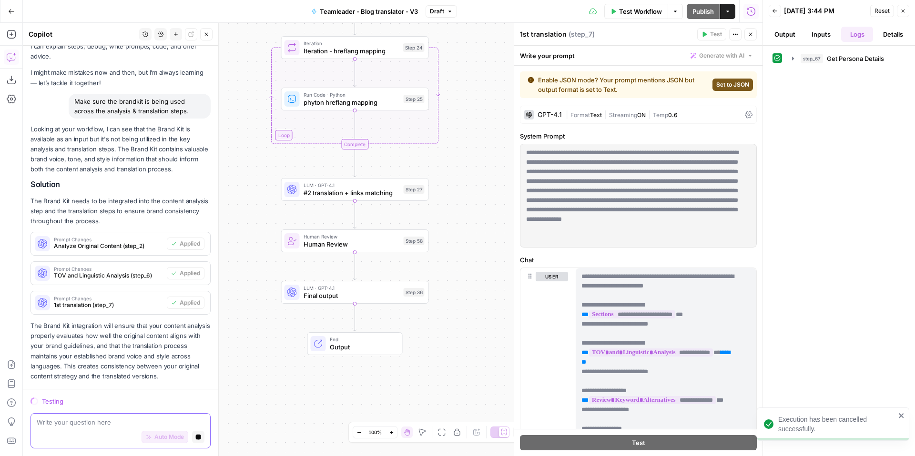
drag, startPoint x: 487, startPoint y: 278, endPoint x: 497, endPoint y: 193, distance: 85.3
click at [497, 193] on div "Workflow Set Inputs Inputs Run Code · Python Get Persona Details Step 67 Output…" at bounding box center [392, 239] width 739 height 433
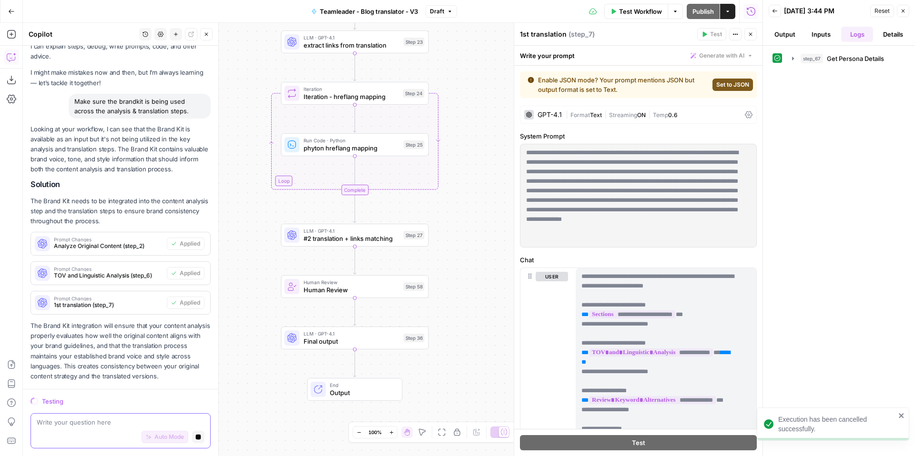
drag, startPoint x: 475, startPoint y: 180, endPoint x: 488, endPoint y: 313, distance: 134.5
click at [488, 313] on div "Workflow Set Inputs Inputs Run Code · Python Get Persona Details Step 67 Output…" at bounding box center [392, 239] width 739 height 433
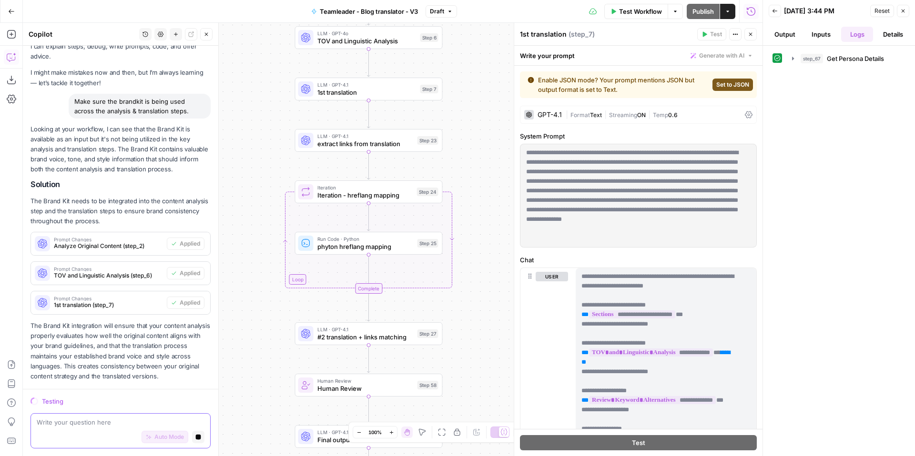
click at [485, 195] on div "Workflow Set Inputs Inputs Run Code · Python Get Persona Details Step 67 Output…" at bounding box center [392, 239] width 739 height 433
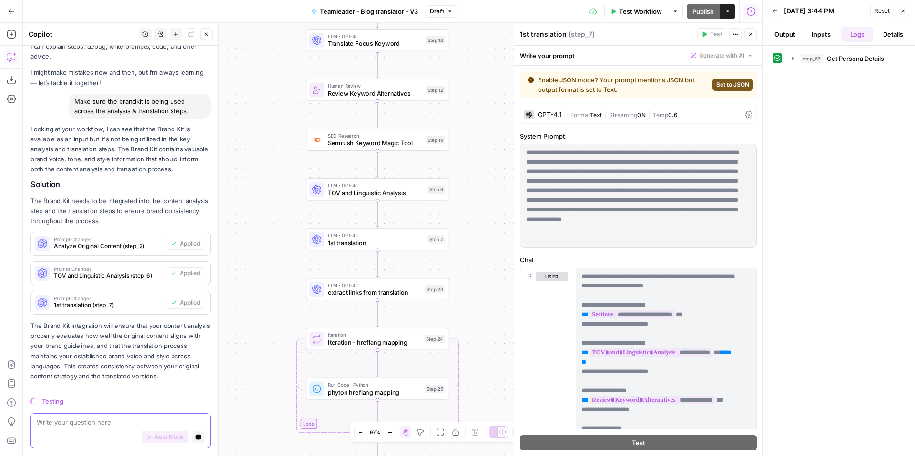
click at [80, 426] on textarea at bounding box center [121, 423] width 168 height 10
drag, startPoint x: 186, startPoint y: 439, endPoint x: 201, endPoint y: 435, distance: 15.3
click at [192, 439] on button "Stop generating" at bounding box center [198, 437] width 12 height 12
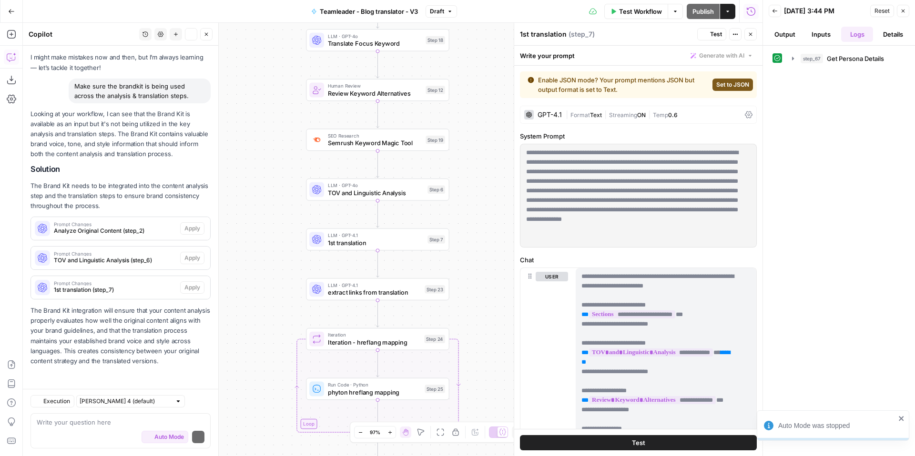
scroll to position [59, 0]
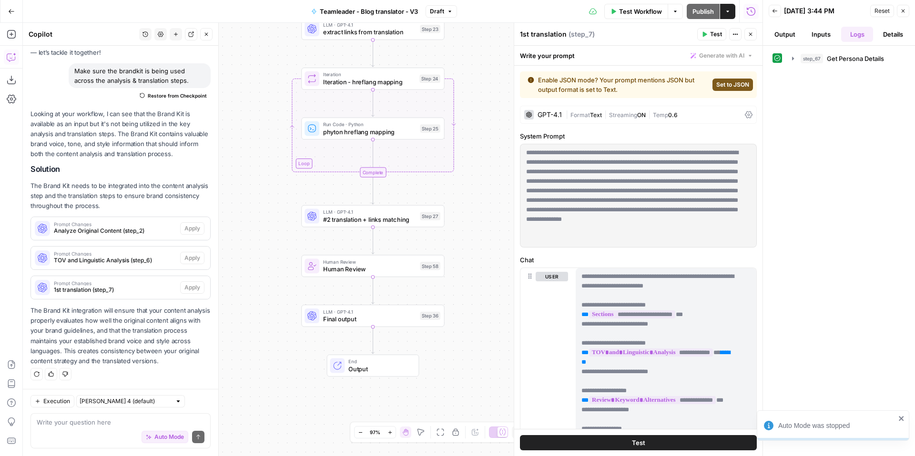
drag, startPoint x: 260, startPoint y: 295, endPoint x: 255, endPoint y: 35, distance: 259.7
click at [255, 35] on div "Workflow Set Inputs Inputs Run Code · Python Get Persona Details Step 67 Output…" at bounding box center [392, 239] width 739 height 433
click at [138, 430] on div "Auto Mode Send" at bounding box center [121, 437] width 168 height 21
type textarea "Also add the brand kit to step 27"
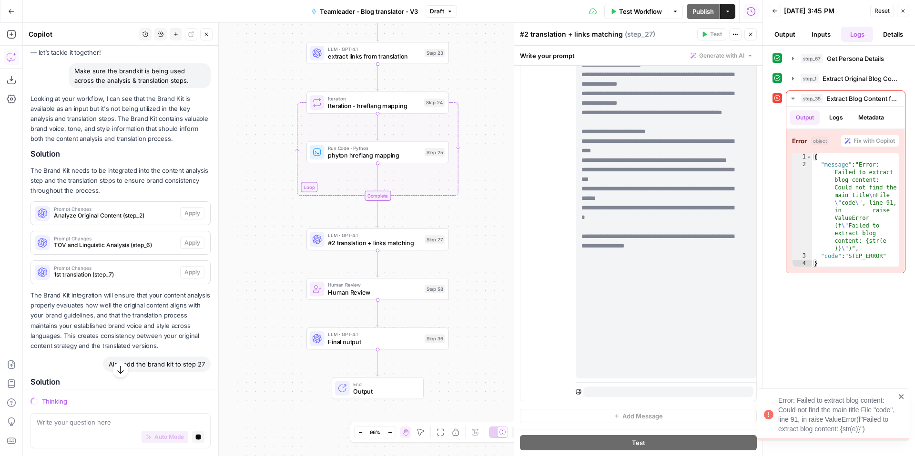
scroll to position [242, 0]
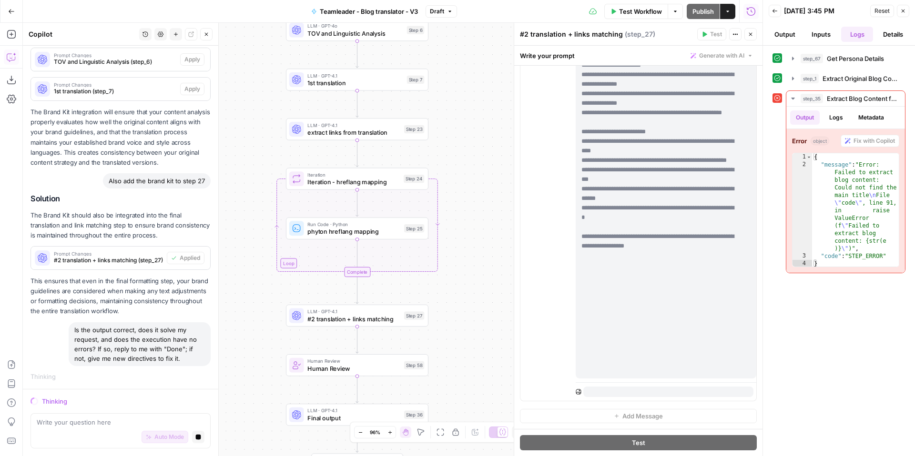
drag, startPoint x: 499, startPoint y: 92, endPoint x: 473, endPoint y: 265, distance: 174.7
click at [473, 265] on div "Workflow Set Inputs Inputs Run Code · Python Get Persona Details Step 67 Output…" at bounding box center [392, 239] width 739 height 433
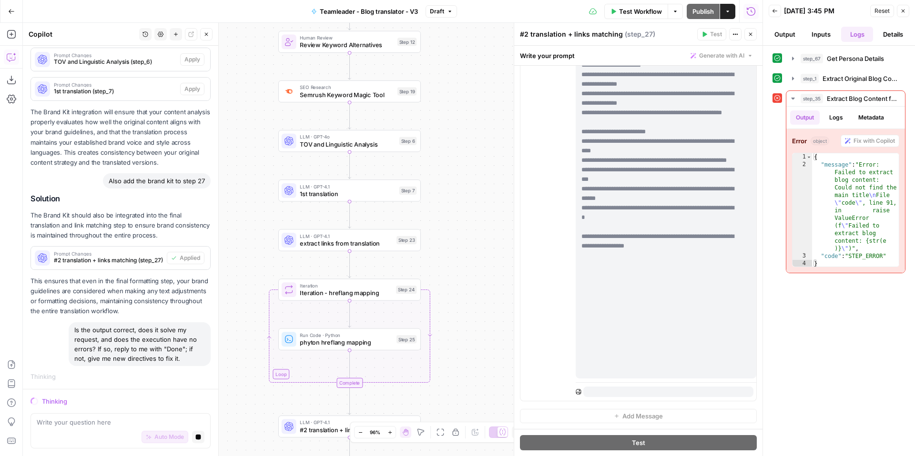
drag, startPoint x: 465, startPoint y: 131, endPoint x: 460, endPoint y: 232, distance: 101.6
click at [456, 268] on div "Workflow Set Inputs Inputs Run Code · Python Get Persona Details Step 67 Output…" at bounding box center [392, 239] width 739 height 433
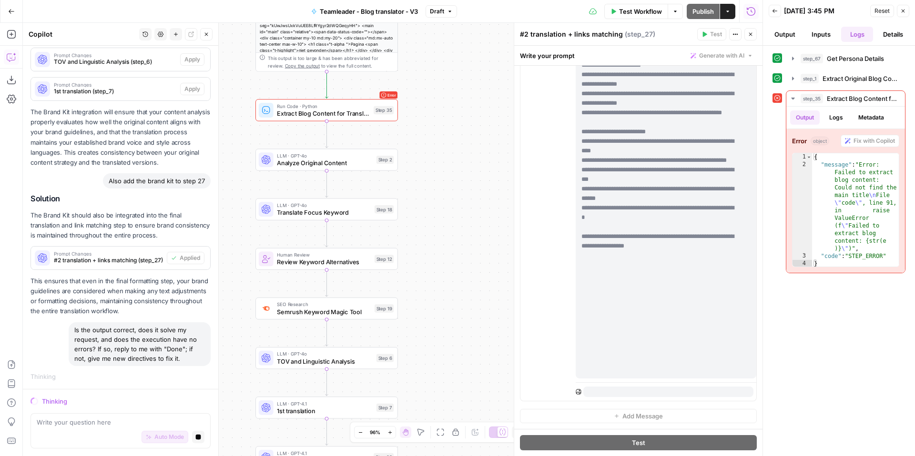
drag, startPoint x: 448, startPoint y: 86, endPoint x: 440, endPoint y: 200, distance: 114.1
click at [433, 270] on div "Workflow Set Inputs Inputs Run Code · Python Get Persona Details Step 67 Output…" at bounding box center [392, 239] width 739 height 433
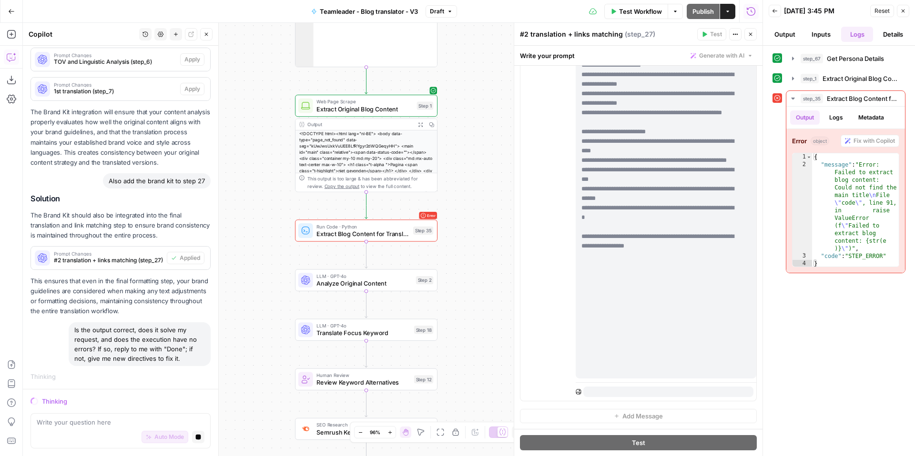
drag, startPoint x: 438, startPoint y: 114, endPoint x: 368, endPoint y: 227, distance: 133.3
click at [477, 145] on div "Workflow Set Inputs Inputs Run Code · Python Get Persona Details Step 67 Output…" at bounding box center [392, 239] width 739 height 433
click at [358, 233] on span "Extract Blog Content for Translation" at bounding box center [362, 234] width 93 height 9
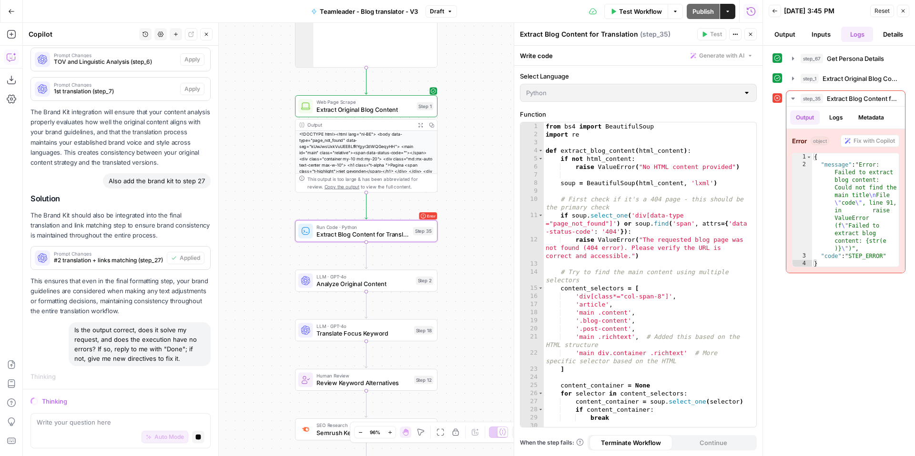
click at [401, 103] on span "Web Page Scrape" at bounding box center [364, 102] width 97 height 7
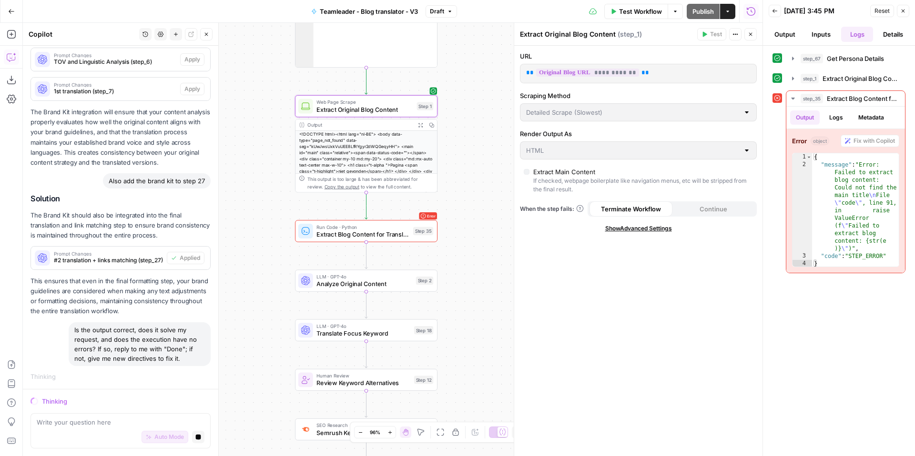
click at [418, 125] on icon "button" at bounding box center [420, 124] width 5 height 5
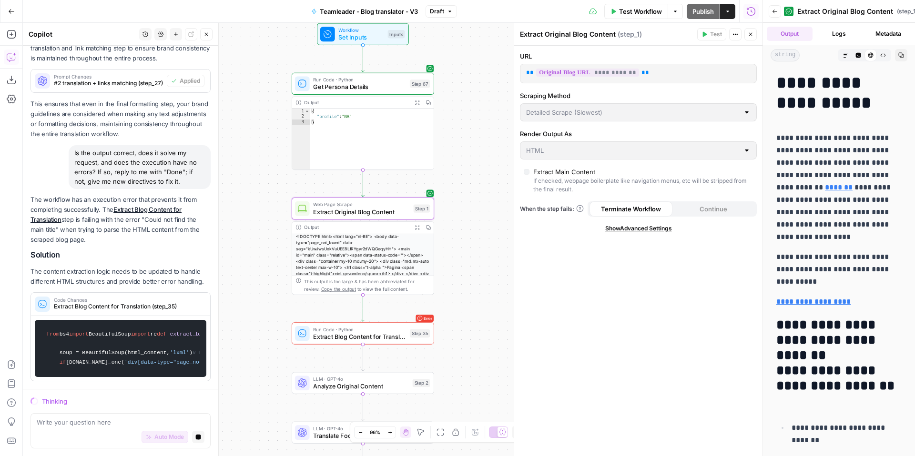
drag, startPoint x: 463, startPoint y: 95, endPoint x: 460, endPoint y: 197, distance: 102.5
click at [460, 197] on div "Workflow Set Inputs Inputs Run Code · Python Get Persona Details Step 67 Output…" at bounding box center [392, 239] width 739 height 433
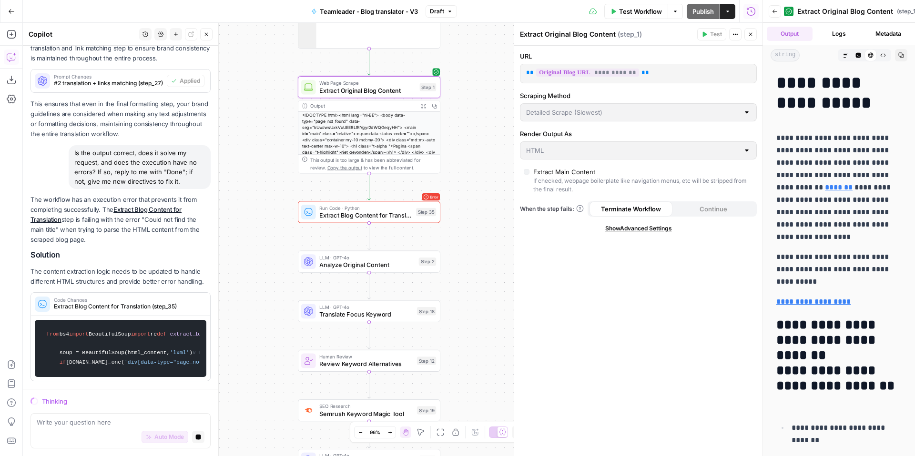
drag, startPoint x: 453, startPoint y: 229, endPoint x: 459, endPoint y: 108, distance: 121.6
click at [459, 108] on div "Workflow Set Inputs Inputs Run Code · Python Get Persona Details Step 67 Output…" at bounding box center [392, 239] width 739 height 433
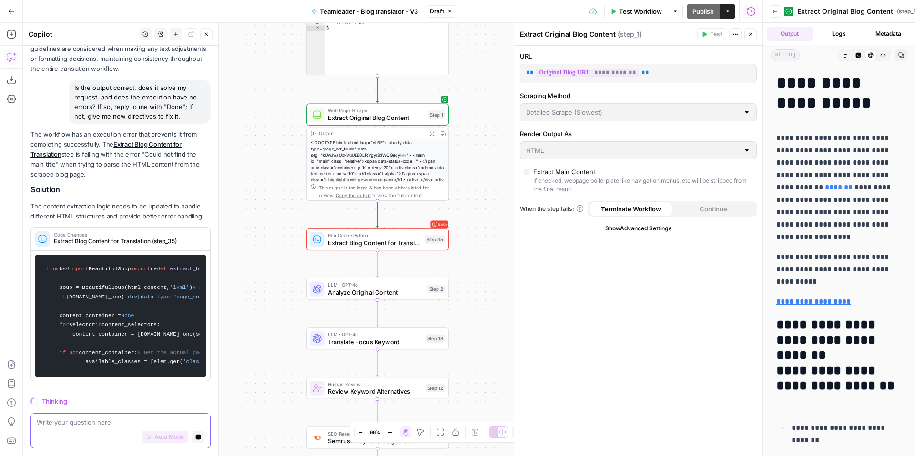
click at [192, 437] on button "Stop generating" at bounding box center [198, 437] width 12 height 12
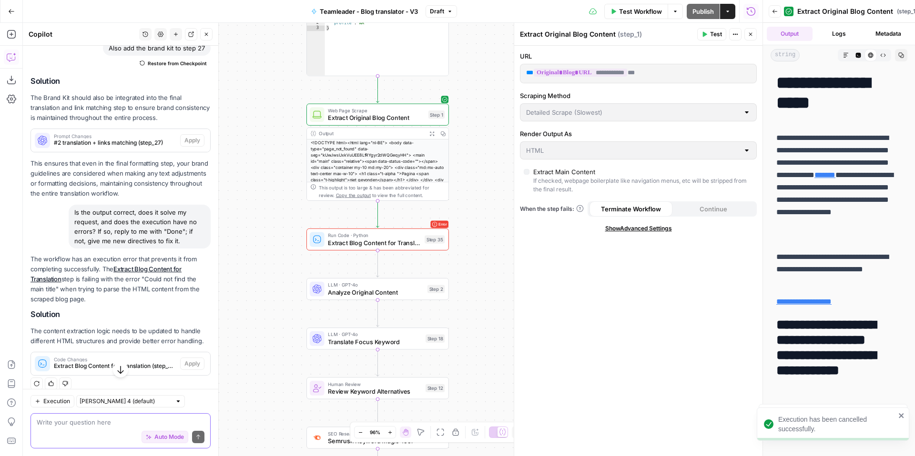
scroll to position [400, 0]
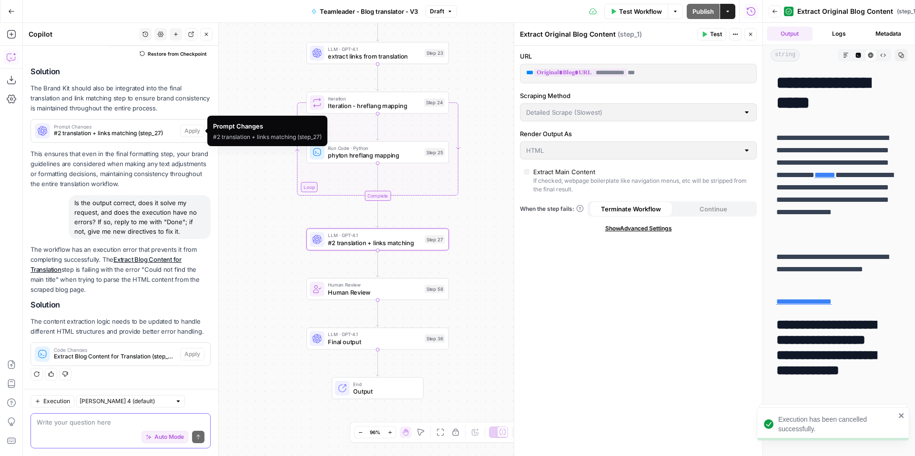
click at [118, 132] on span "#2 translation + links matching (step_27)" at bounding box center [115, 133] width 122 height 9
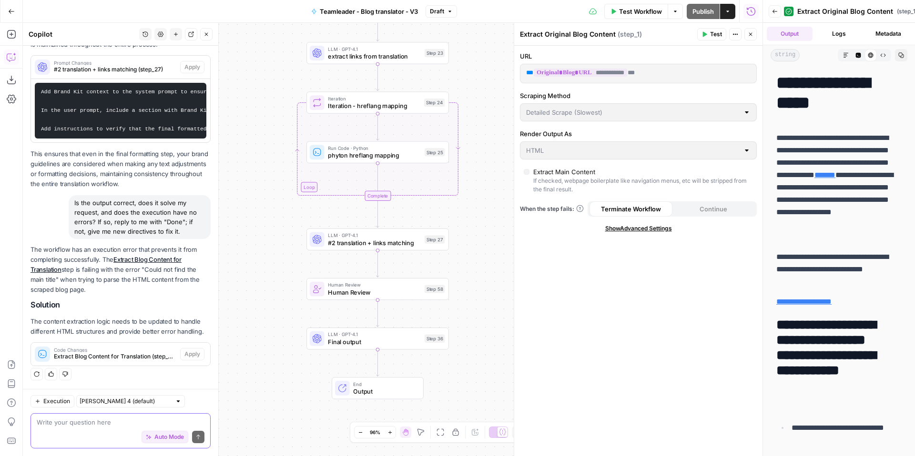
click at [343, 332] on span "LLM · GPT-4.1" at bounding box center [374, 334] width 93 height 7
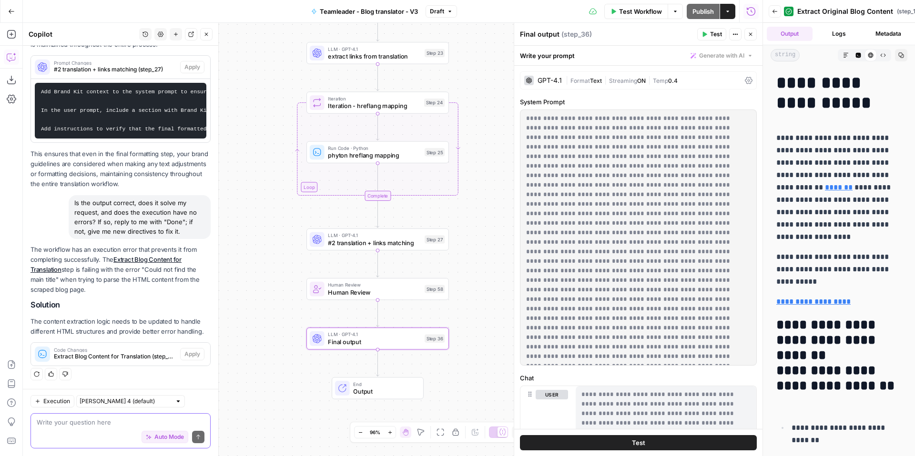
click at [380, 241] on span "#2 translation + links matching" at bounding box center [374, 242] width 93 height 9
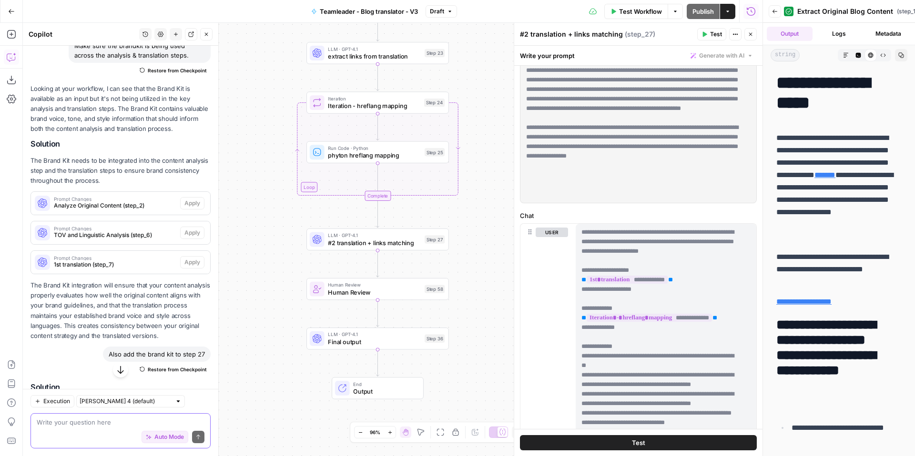
scroll to position [0, 0]
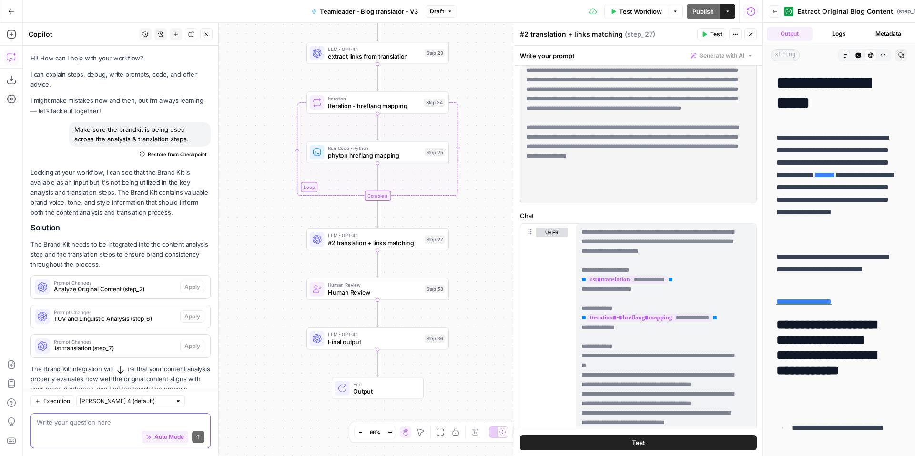
click at [137, 134] on div "Make sure the brandkit is being used across the analysis & translation steps." at bounding box center [140, 134] width 142 height 25
copy div "Make sure the brandkit is being used across the analysis & translation steps. R…"
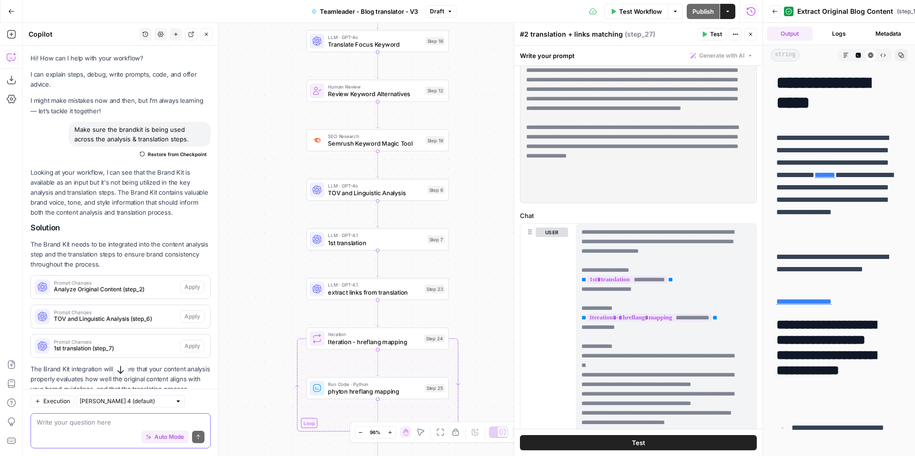
click at [144, 432] on button "Auto Mode" at bounding box center [164, 437] width 47 height 12
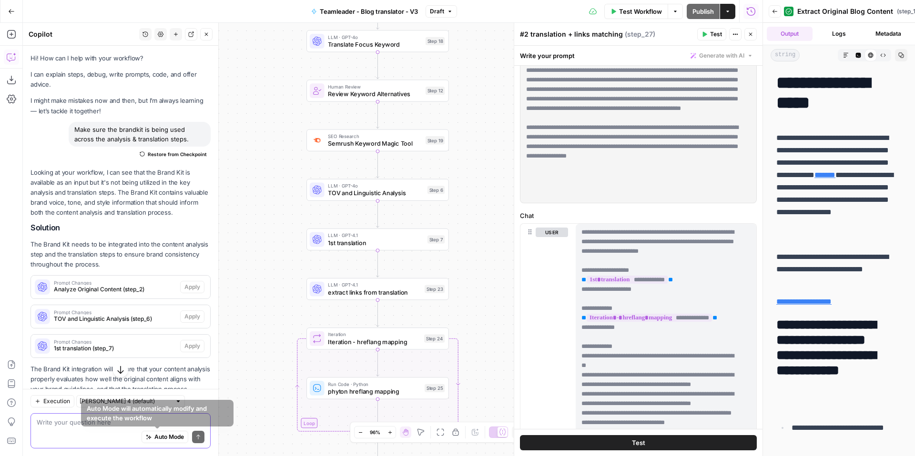
click at [106, 423] on textarea at bounding box center [121, 423] width 168 height 10
paste textarea "Make sure the brandkit is being used across the analysis & translation steps."
type textarea "Make sure the brandkit is being used across the analysis & translation steps."
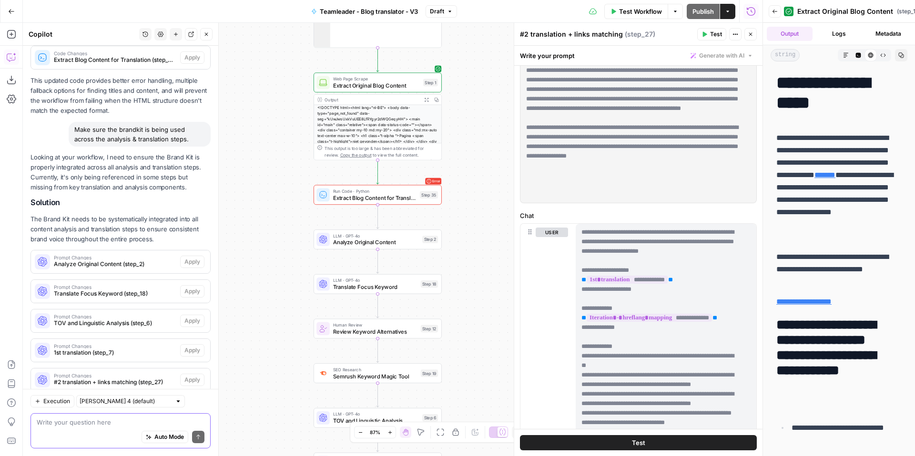
scroll to position [709, 0]
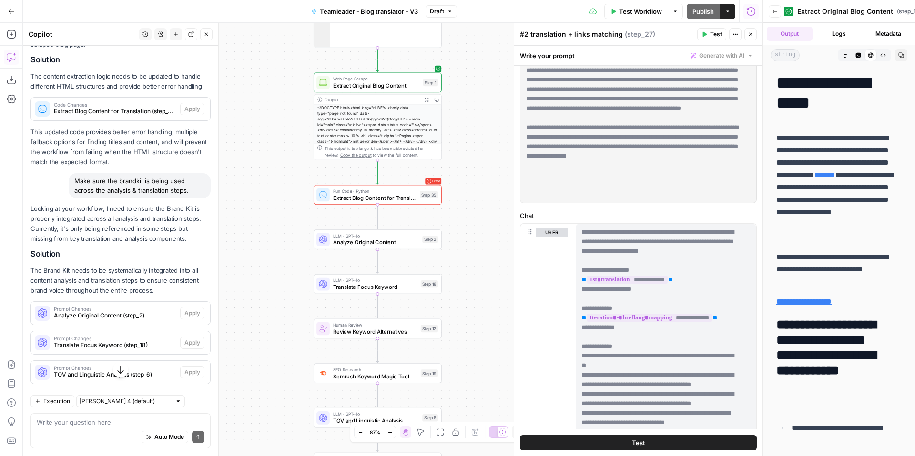
click at [114, 184] on div "Make sure the brandkit is being used across the analysis & translation steps." at bounding box center [140, 185] width 142 height 25
copy div "Make sure the brandkit is being used across the analysis & translation steps."
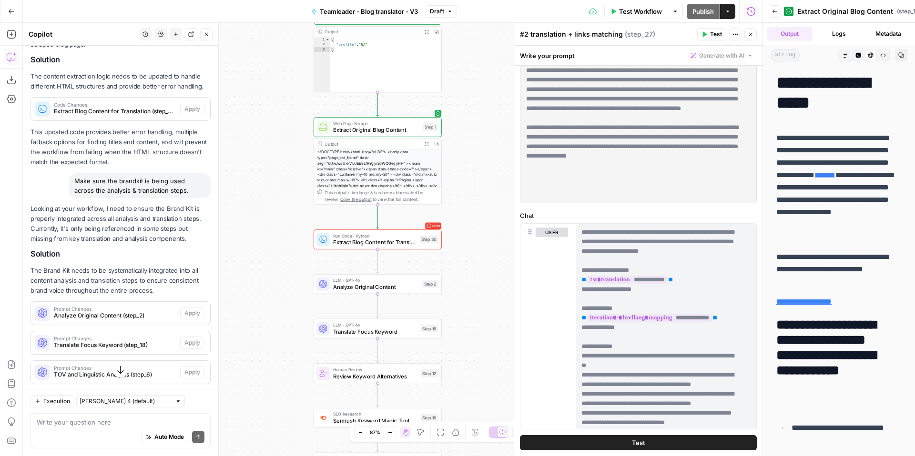
click at [246, 143] on div "Workflow Set Inputs Inputs Run Code · Python Get Persona Details Step 67 Output…" at bounding box center [392, 239] width 739 height 433
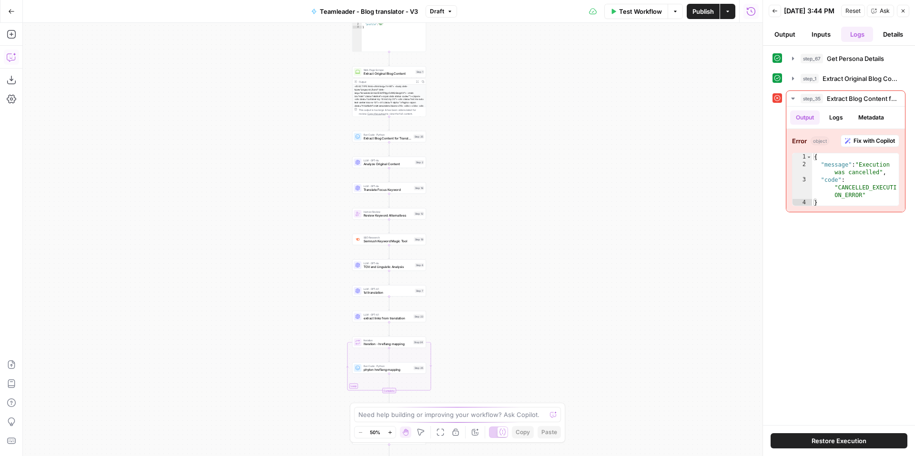
click at [13, 52] on icon "button" at bounding box center [12, 57] width 10 height 10
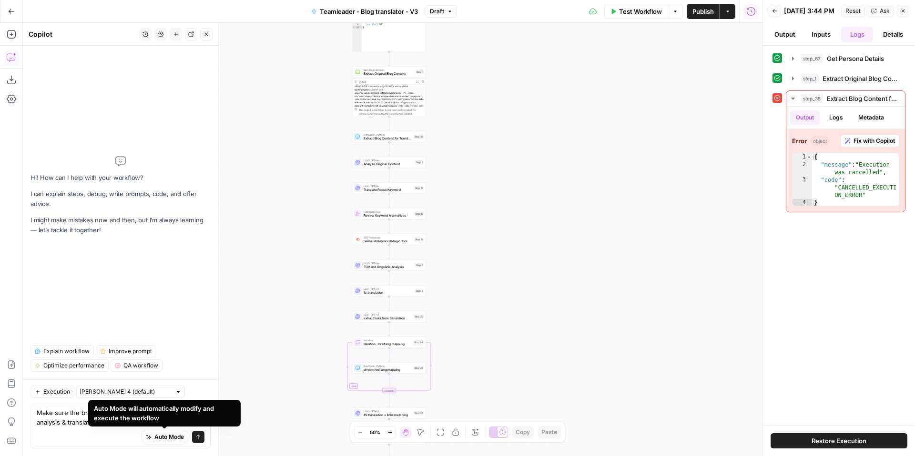
type textarea "Make sure the brandkit is being used across the analysis & translation steps."
click at [196, 438] on icon "submit" at bounding box center [198, 437] width 6 height 6
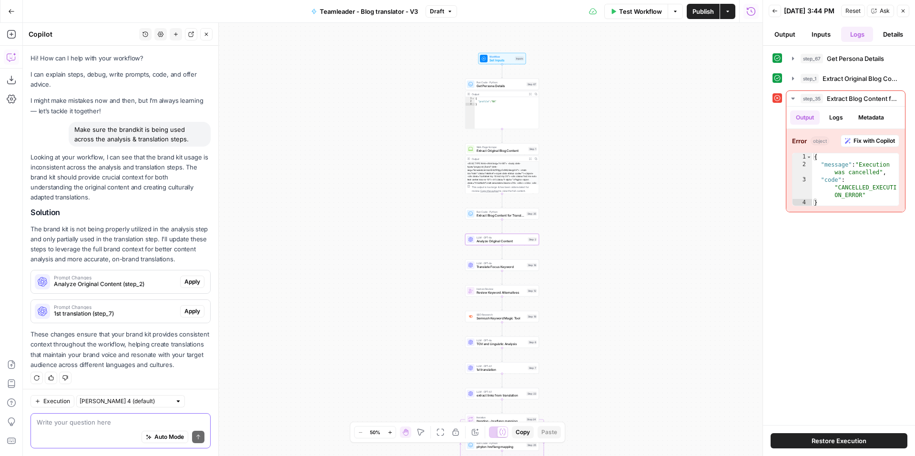
click at [194, 278] on span "Apply" at bounding box center [192, 282] width 16 height 9
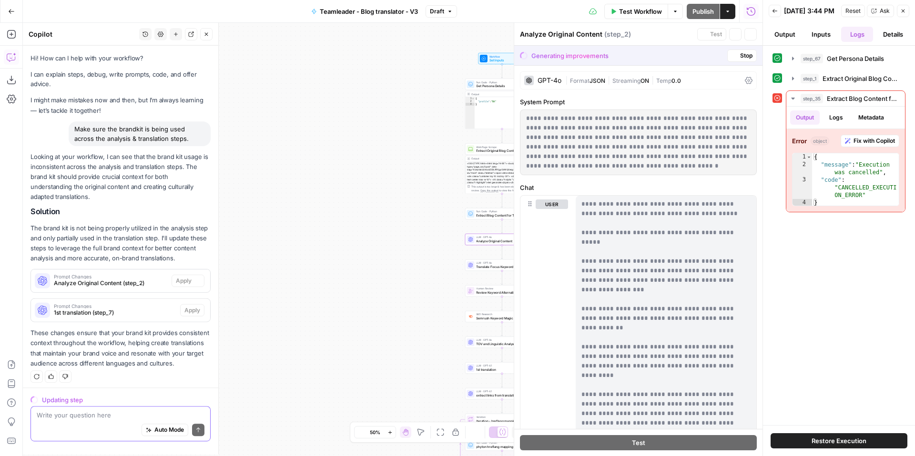
scroll to position [14, 0]
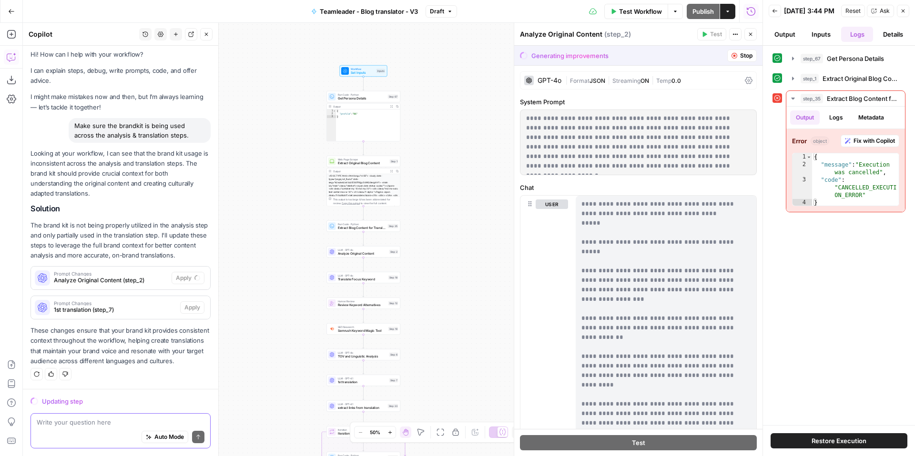
drag, startPoint x: 453, startPoint y: 239, endPoint x: 432, endPoint y: 374, distance: 137.0
click at [436, 401] on div "Workflow Set Inputs Inputs Run Code · Python Get Persona Details Step 67 Output…" at bounding box center [392, 239] width 739 height 433
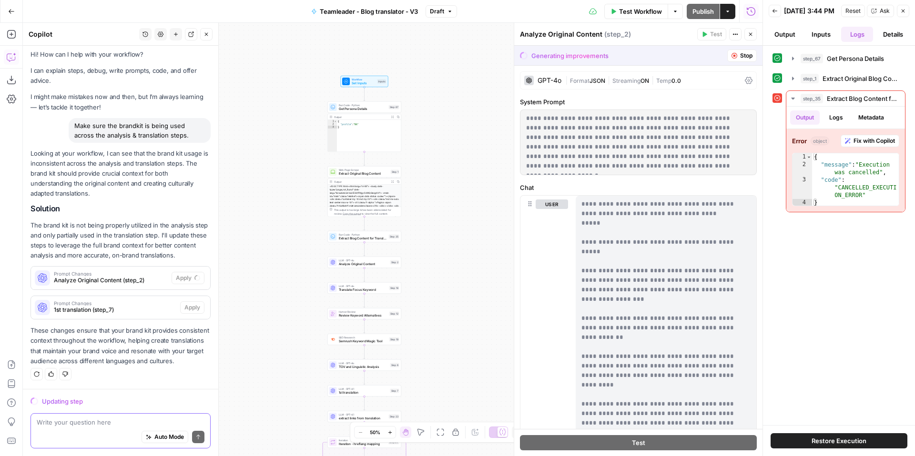
click at [446, 267] on div "Workflow Set Inputs Inputs Run Code · Python Get Persona Details Step 67 Output…" at bounding box center [392, 239] width 739 height 433
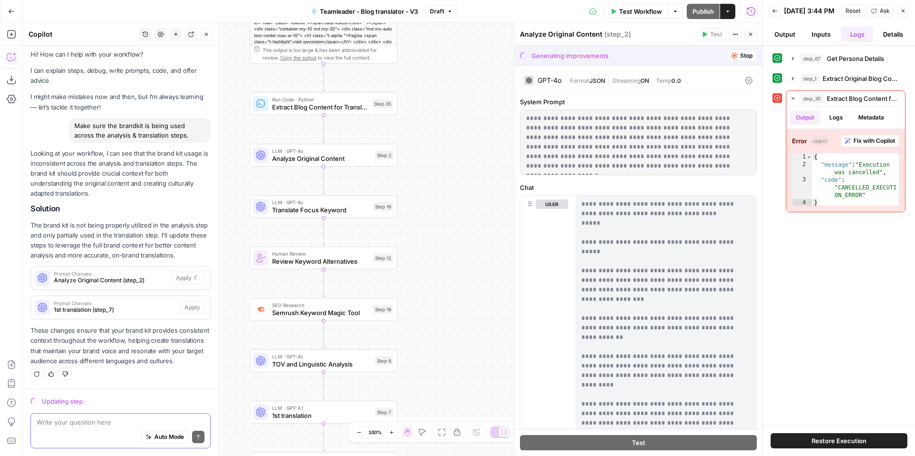
drag, startPoint x: 428, startPoint y: 316, endPoint x: 469, endPoint y: 222, distance: 102.4
click at [469, 222] on div "Workflow Set Inputs Inputs Run Code · Python Get Persona Details Step 67 Output…" at bounding box center [392, 239] width 739 height 433
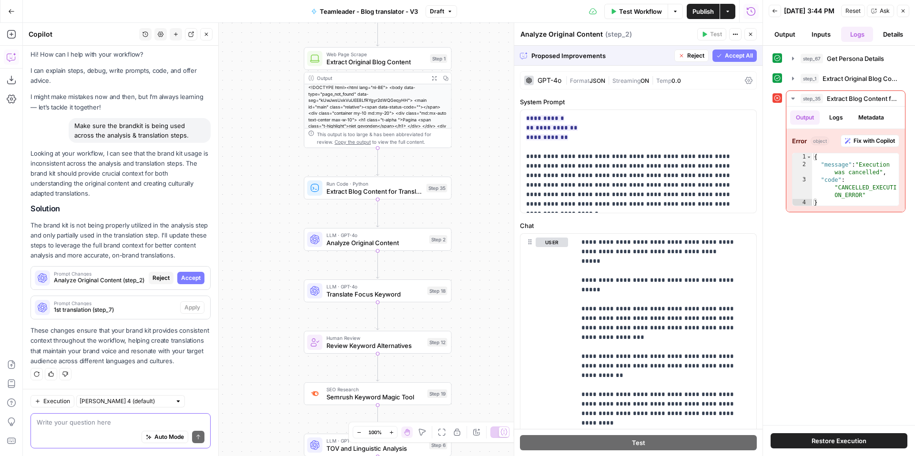
click at [725, 58] on span "Accept All" at bounding box center [739, 55] width 28 height 9
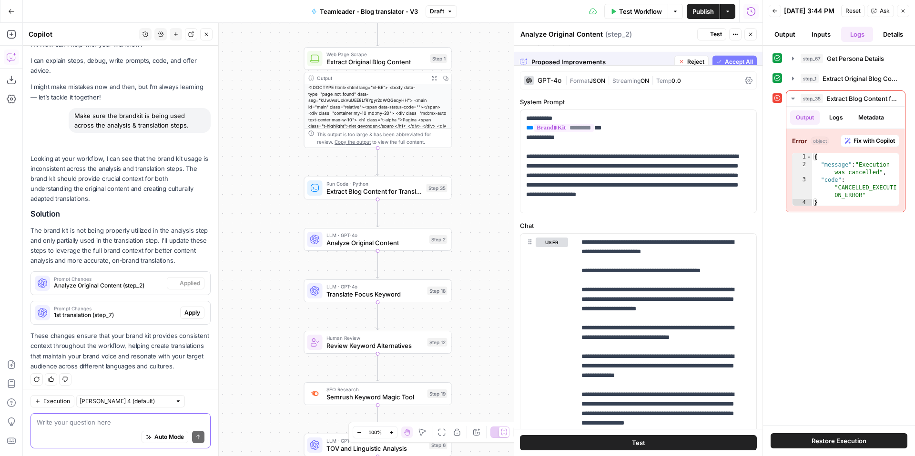
scroll to position [29, 0]
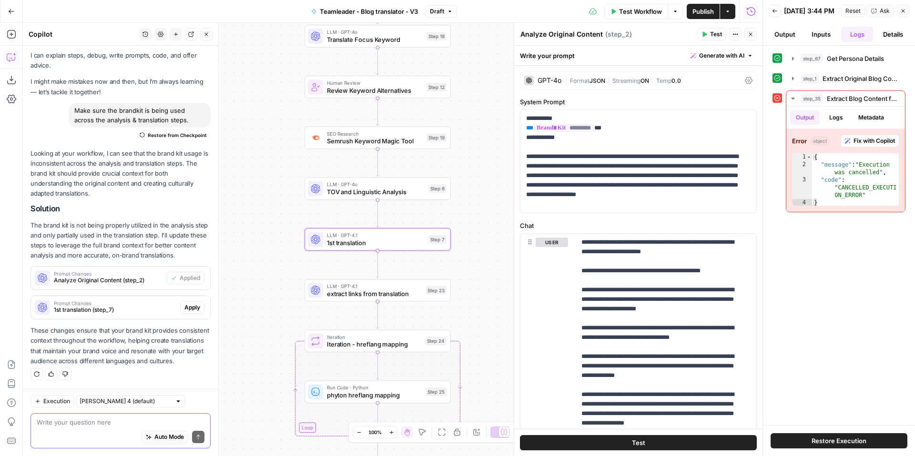
click at [180, 303] on button "Apply" at bounding box center [192, 308] width 24 height 12
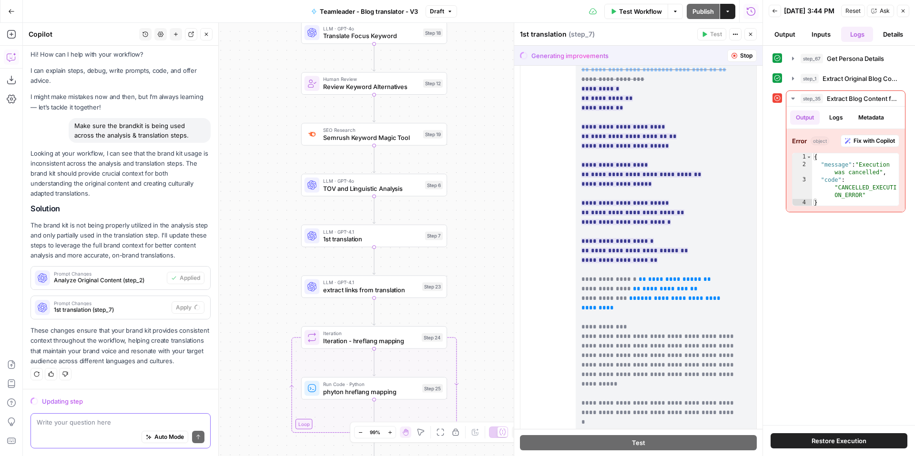
scroll to position [153, 0]
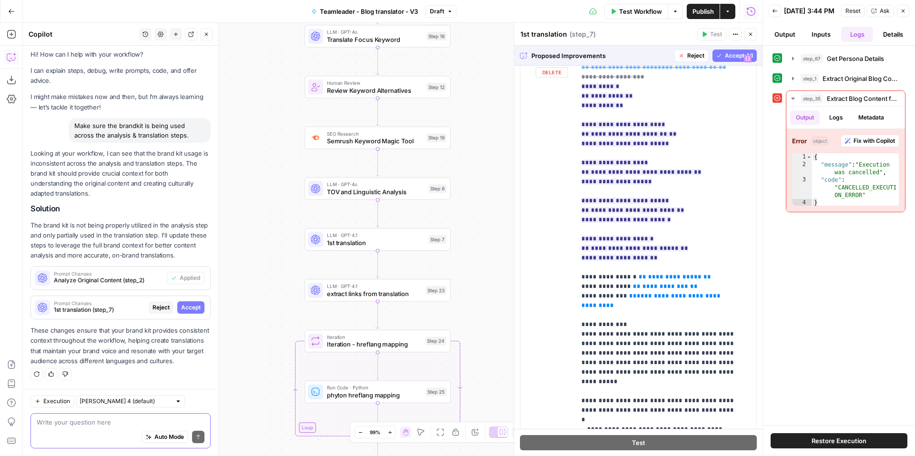
click at [727, 58] on span "Accept All" at bounding box center [739, 55] width 28 height 9
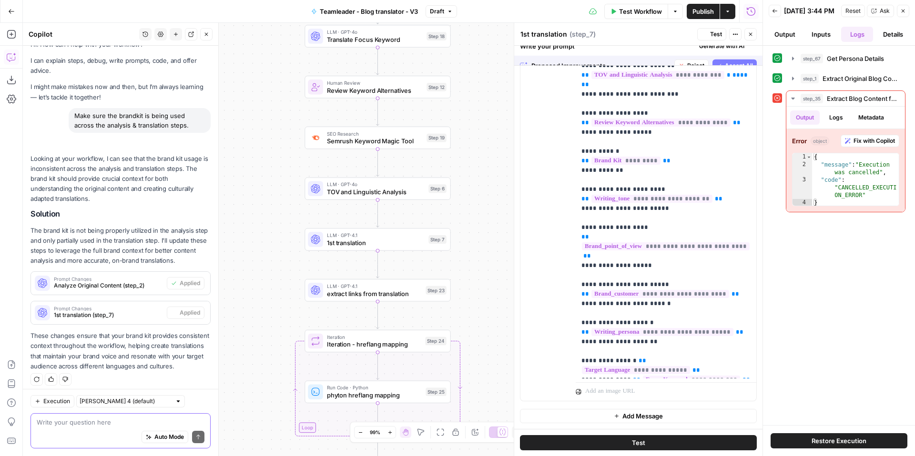
scroll to position [0, 0]
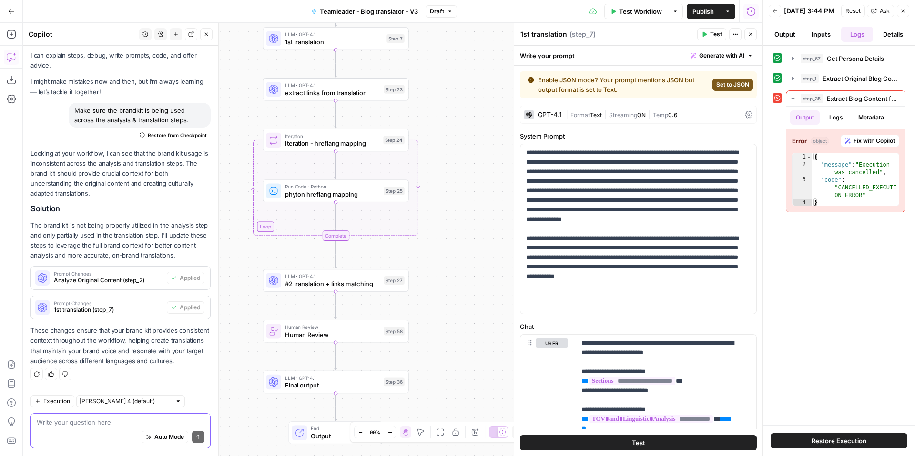
drag, startPoint x: 457, startPoint y: 245, endPoint x: 415, endPoint y: 44, distance: 205.8
click at [415, 44] on div "Workflow Set Inputs Inputs Run Code · Python Get Persona Details Step 67 Output…" at bounding box center [392, 239] width 739 height 433
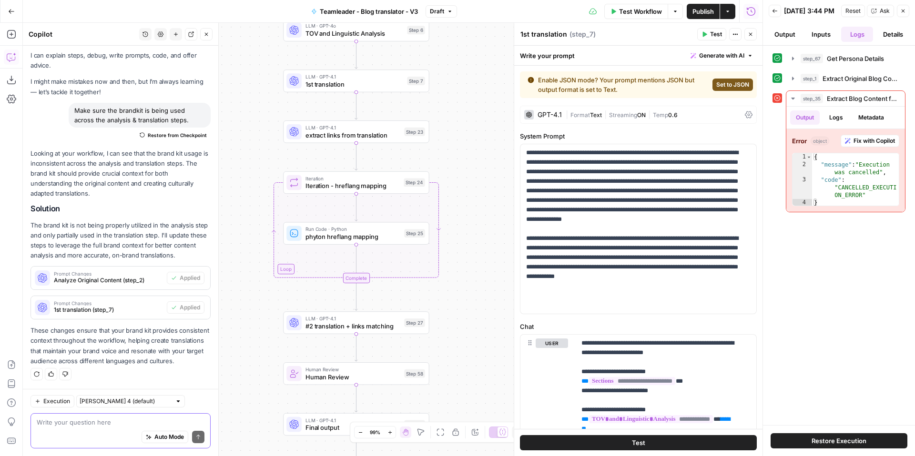
drag, startPoint x: 433, startPoint y: 206, endPoint x: 450, endPoint y: 248, distance: 45.3
click at [456, 289] on div "Workflow Set Inputs Inputs Run Code · Python Get Persona Details Step 67 Output…" at bounding box center [392, 239] width 739 height 433
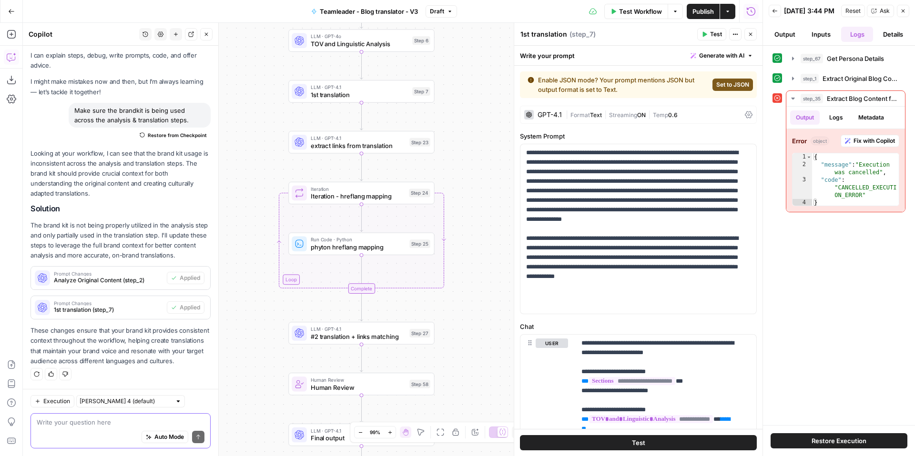
drag, startPoint x: 439, startPoint y: 131, endPoint x: 444, endPoint y: 142, distance: 11.7
click at [444, 142] on div "Workflow Set Inputs Inputs Run Code · Python Get Persona Details Step 67 Output…" at bounding box center [392, 239] width 739 height 433
click at [103, 423] on textarea at bounding box center [121, 423] width 168 height 10
type textarea "Also add it into step 27"
click at [195, 437] on button "Send" at bounding box center [198, 437] width 12 height 12
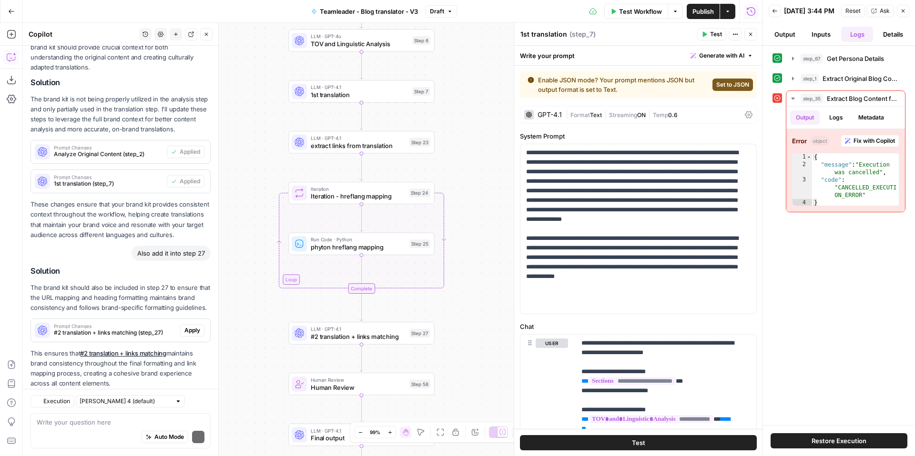
scroll to position [188, 0]
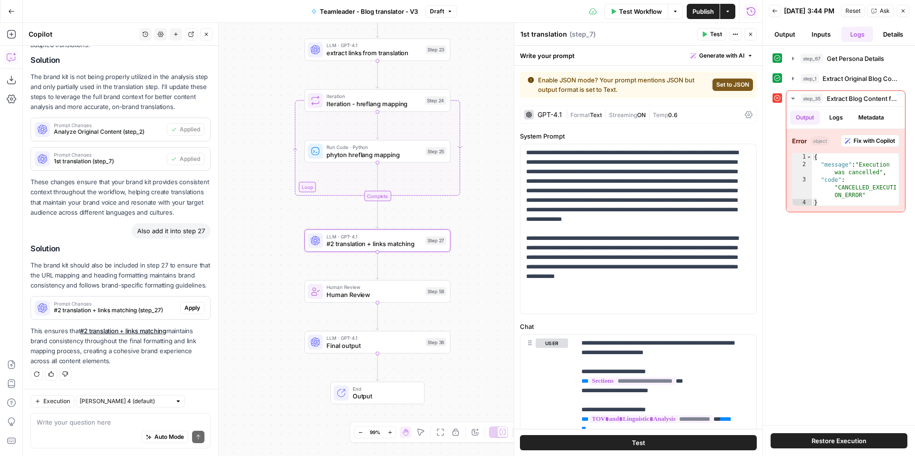
click at [193, 307] on button "Apply" at bounding box center [192, 308] width 24 height 12
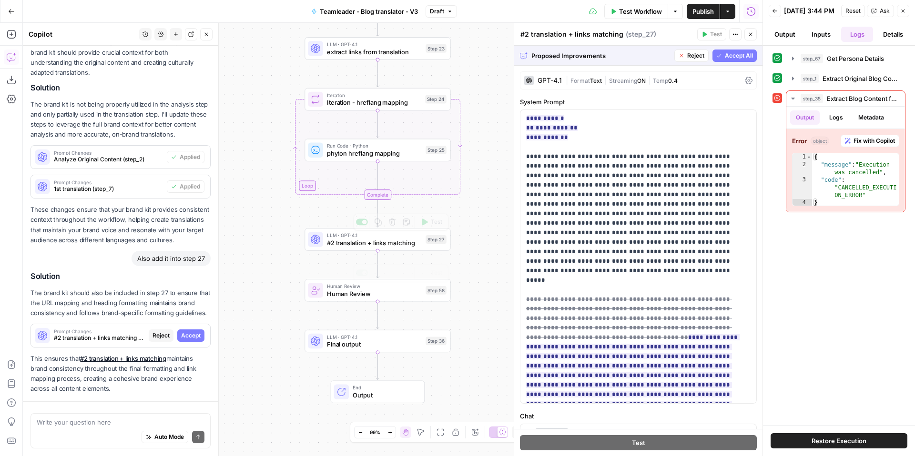
scroll to position [173, 0]
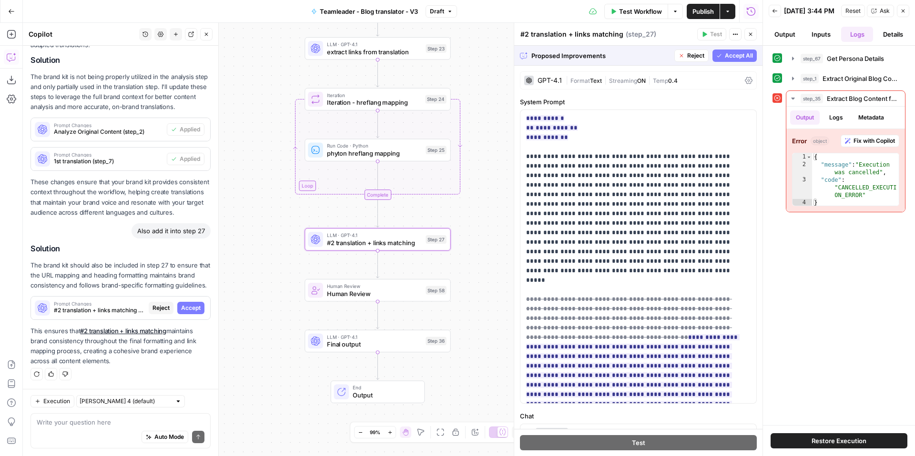
click at [185, 311] on span "Accept" at bounding box center [191, 308] width 20 height 9
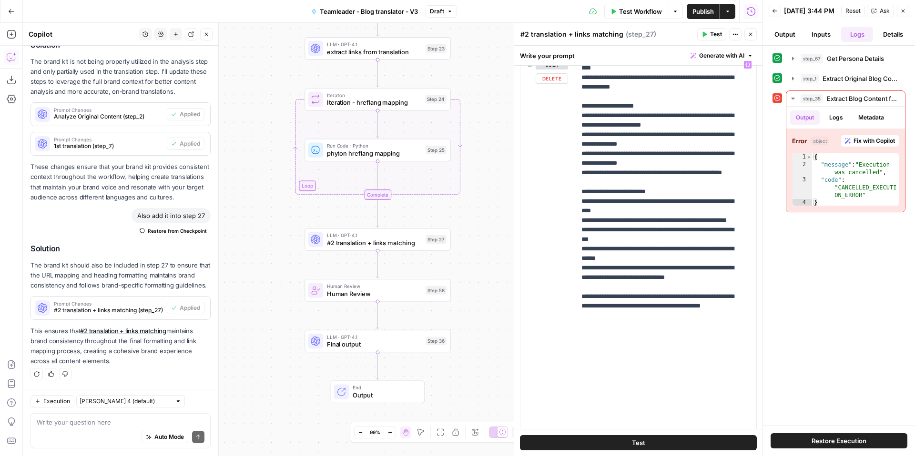
scroll to position [477, 0]
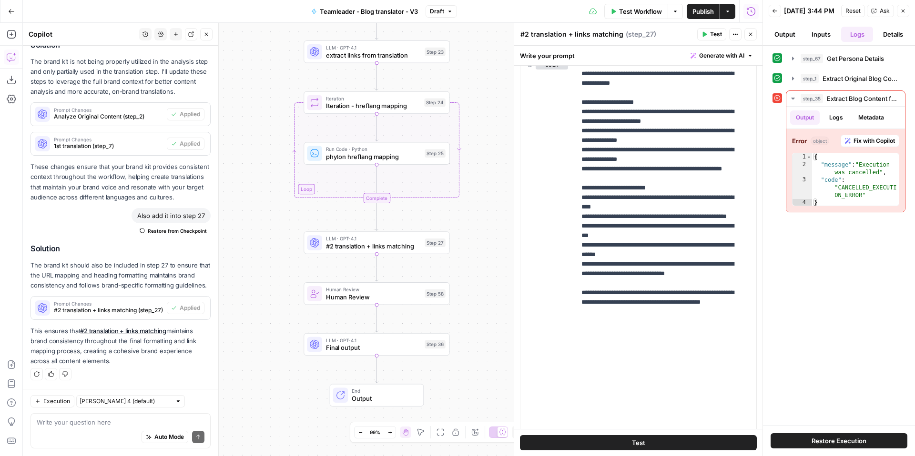
drag, startPoint x: 497, startPoint y: 161, endPoint x: 490, endPoint y: 219, distance: 58.1
click at [490, 219] on div "Workflow Set Inputs Inputs Run Code · Python Get Persona Details Step 67 Output…" at bounding box center [392, 239] width 739 height 433
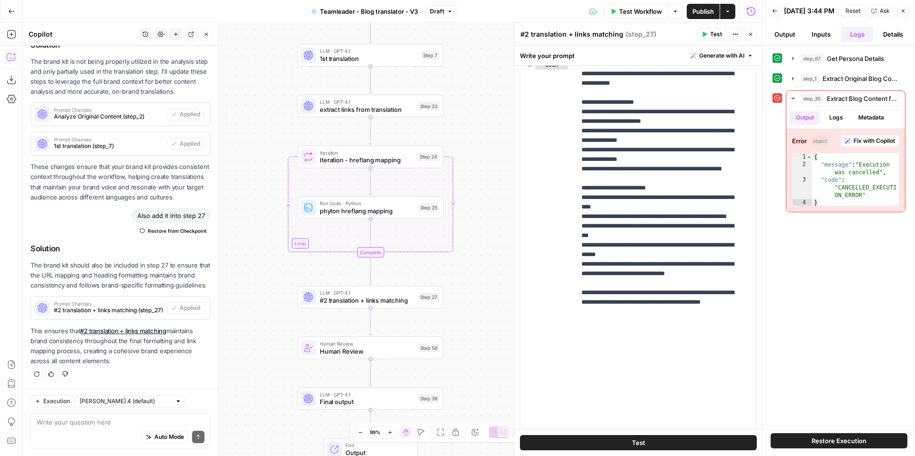
click at [702, 11] on span "Publish" at bounding box center [702, 12] width 21 height 10
click at [4, 13] on button "Go Back" at bounding box center [11, 11] width 17 height 17
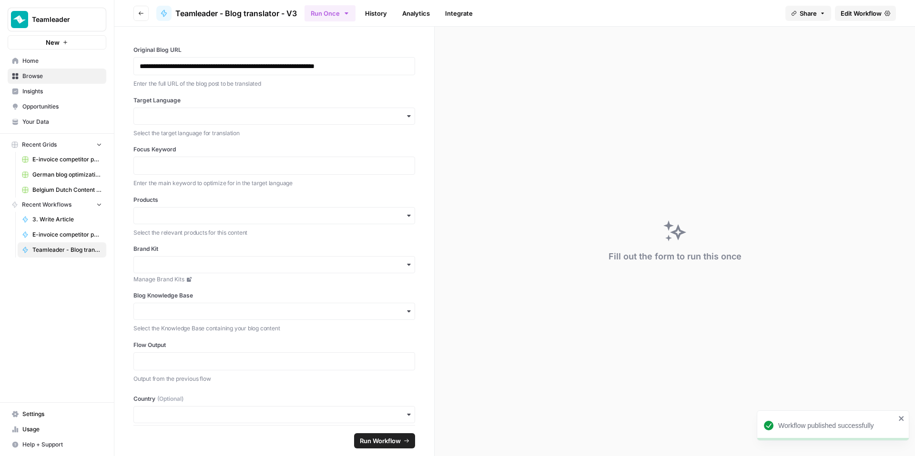
click at [70, 55] on link "Home" at bounding box center [57, 60] width 99 height 15
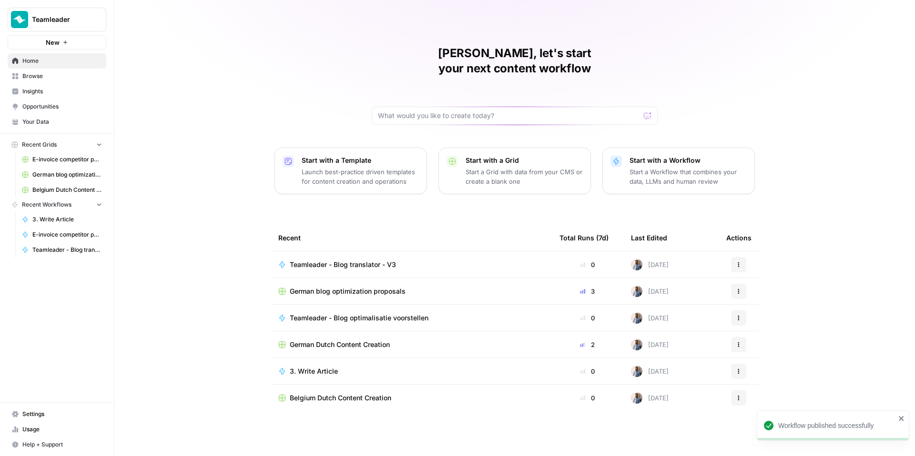
click at [371, 260] on span "Teamleader - Blog translator - V3" at bounding box center [343, 265] width 106 height 10
click at [380, 287] on span "German blog optimization proposals" at bounding box center [348, 292] width 116 height 10
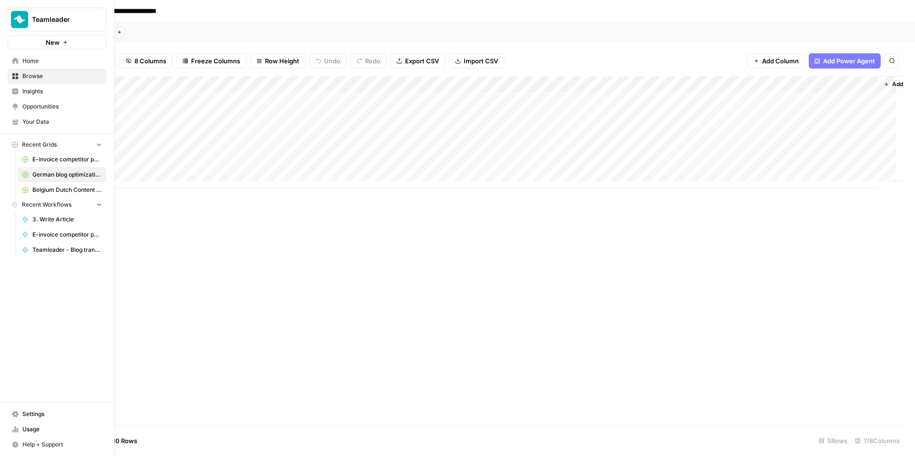
click at [14, 66] on link "Home" at bounding box center [57, 60] width 99 height 15
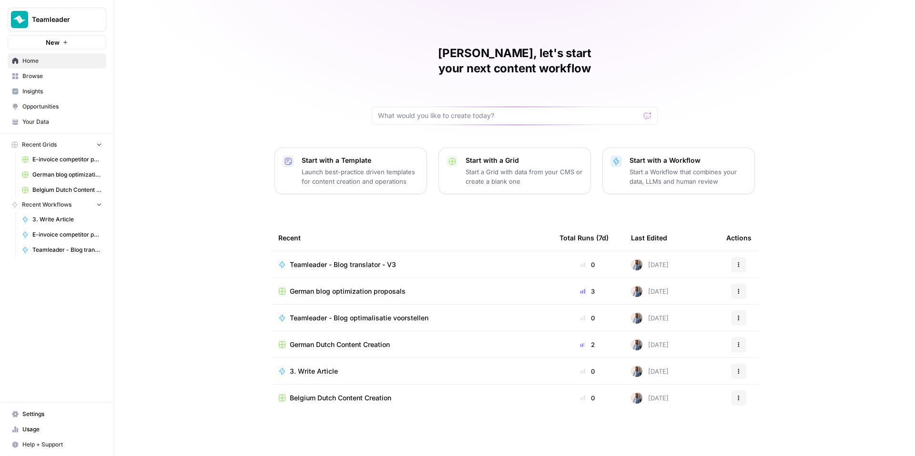
click at [40, 82] on link "Browse" at bounding box center [57, 76] width 99 height 15
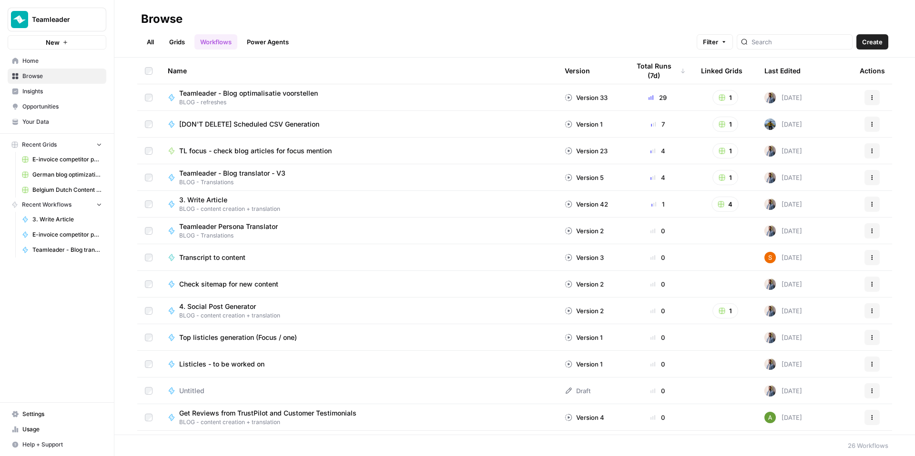
click at [171, 39] on link "Grids" at bounding box center [176, 41] width 27 height 15
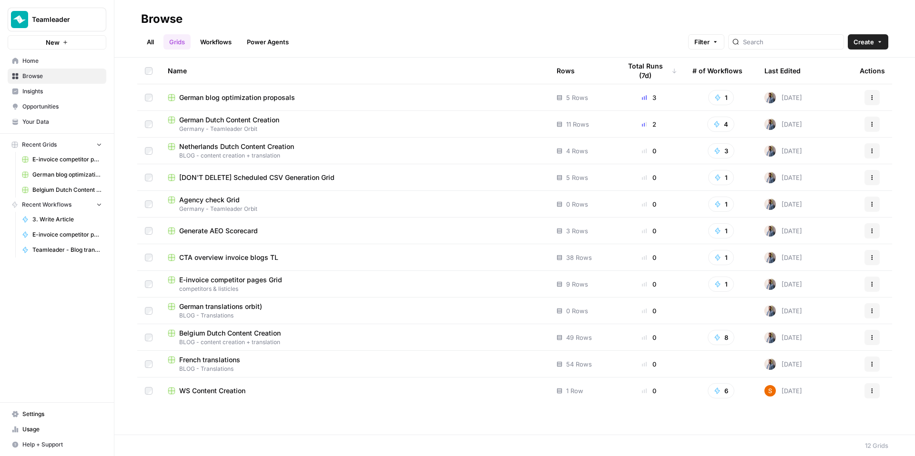
click at [243, 122] on span "German Dutch Content Creation" at bounding box center [229, 120] width 100 height 10
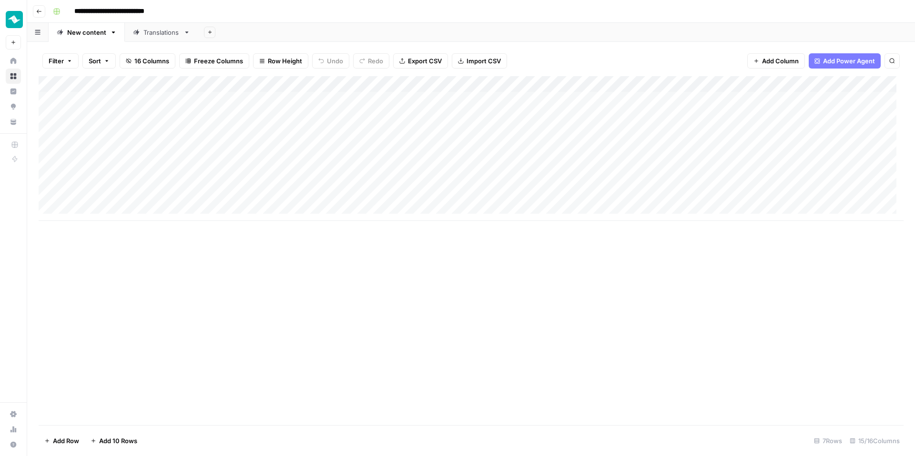
click at [123, 9] on input "**********" at bounding box center [126, 11] width 112 height 15
click at [118, 9] on input "**********" at bounding box center [126, 11] width 112 height 15
type input "**********"
click at [301, 18] on div "**********" at bounding box center [477, 11] width 856 height 15
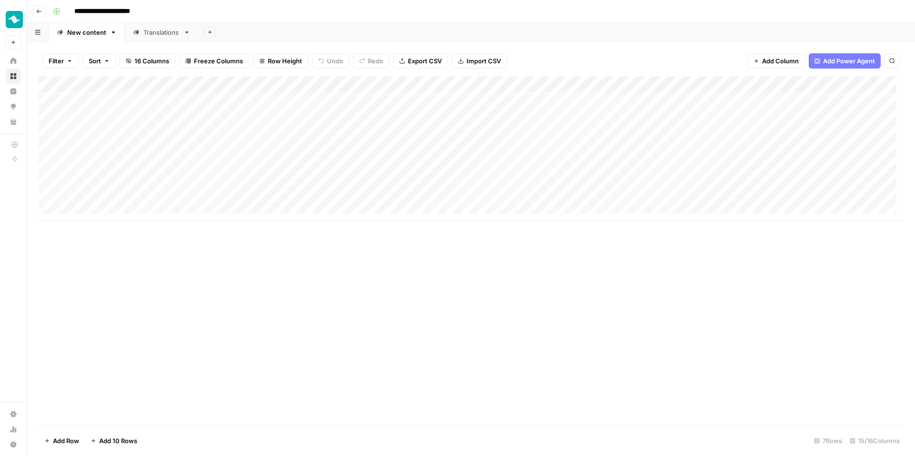
click at [164, 28] on div "Translations" at bounding box center [161, 33] width 36 height 10
click at [138, 101] on div "Add Column" at bounding box center [471, 124] width 865 height 96
click at [138, 101] on body "**********" at bounding box center [457, 228] width 915 height 456
click at [138, 96] on textarea "**********" at bounding box center [148, 100] width 154 height 13
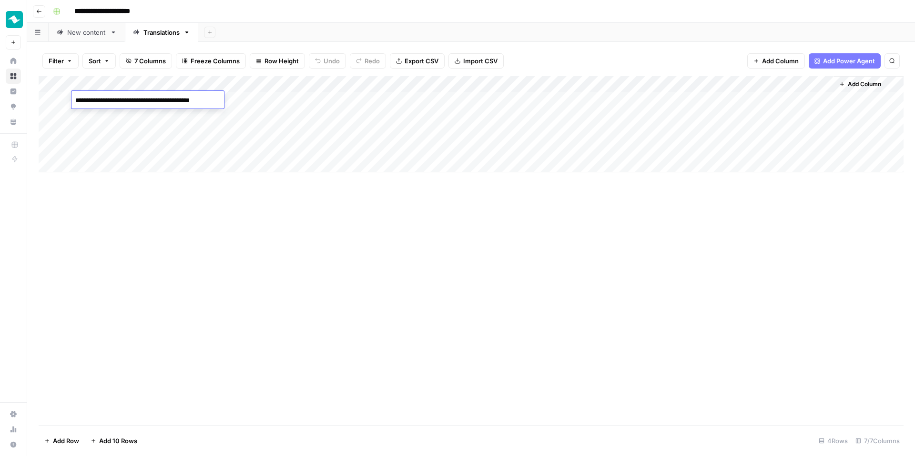
click at [138, 96] on textarea "**********" at bounding box center [148, 100] width 154 height 13
click at [135, 114] on div "Add Column" at bounding box center [471, 124] width 865 height 96
click at [117, 149] on div "Add Column" at bounding box center [471, 124] width 865 height 96
click at [114, 127] on div "Add Column" at bounding box center [471, 124] width 865 height 96
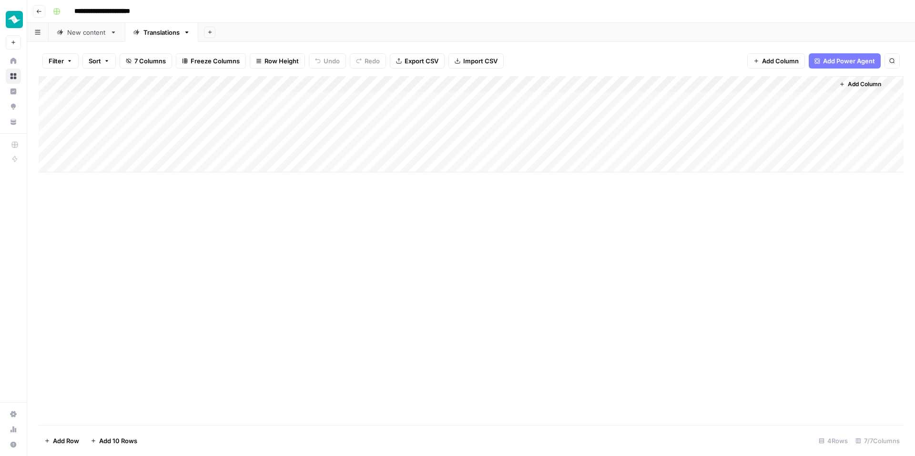
click at [114, 127] on div "Add Column" at bounding box center [471, 124] width 865 height 96
type textarea "**********"
click at [278, 139] on div "Add Column" at bounding box center [471, 124] width 865 height 96
click at [278, 134] on div "Add Column" at bounding box center [471, 124] width 865 height 96
click at [227, 256] on button "de" at bounding box center [231, 254] width 15 height 11
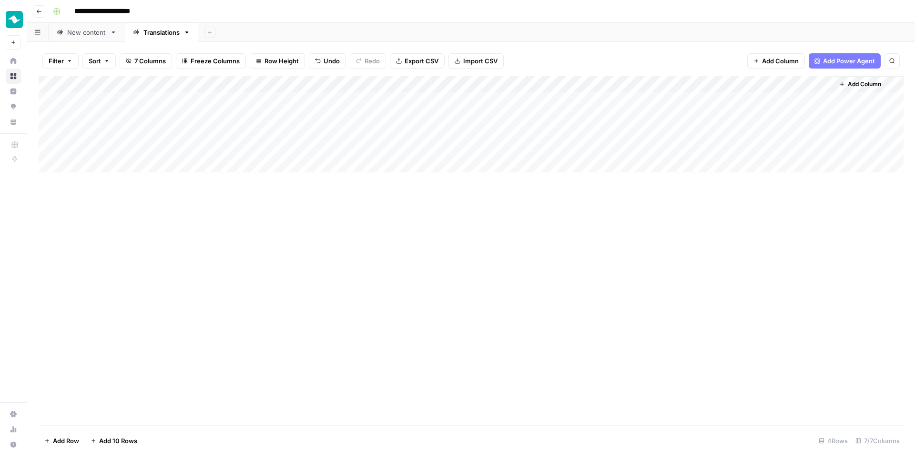
click at [335, 116] on div "Add Column" at bounding box center [471, 124] width 865 height 96
click at [335, 116] on textarea "**********" at bounding box center [370, 116] width 152 height 13
click at [392, 136] on div "Add Column" at bounding box center [471, 124] width 865 height 96
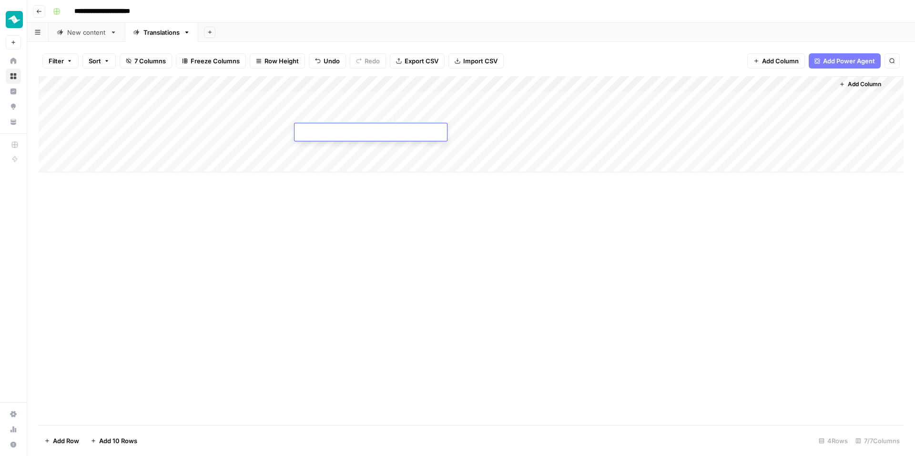
type textarea "**********"
click at [480, 118] on div "Add Column" at bounding box center [471, 124] width 865 height 96
click at [482, 135] on div "Add Column" at bounding box center [471, 124] width 865 height 96
click at [564, 120] on div "Add Column" at bounding box center [471, 124] width 865 height 96
click at [561, 132] on div "Add Column" at bounding box center [471, 124] width 865 height 96
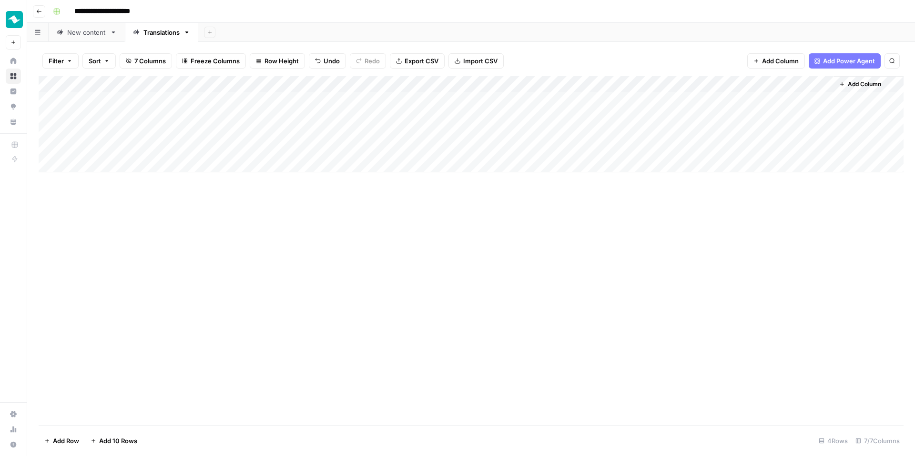
click at [679, 132] on div "Add Column" at bounding box center [471, 124] width 865 height 96
click at [737, 131] on div "Add Column" at bounding box center [471, 124] width 865 height 96
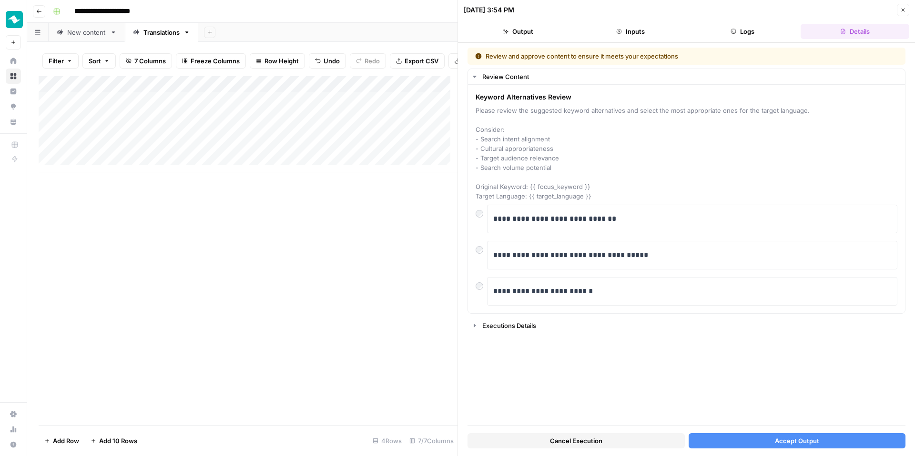
click at [785, 439] on span "Accept Output" at bounding box center [797, 441] width 44 height 10
